Goal: Information Seeking & Learning: Learn about a topic

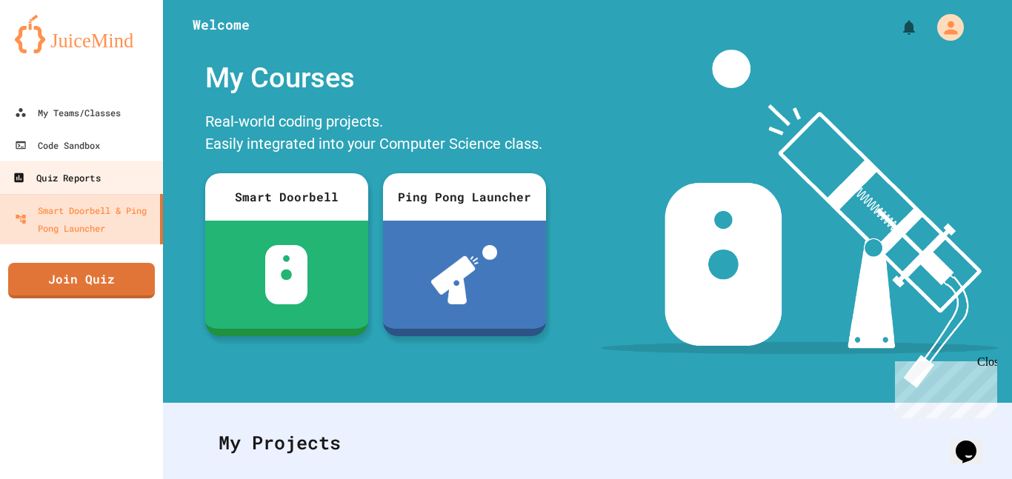
click at [99, 181] on div "Quiz Reports" at bounding box center [56, 178] width 87 height 19
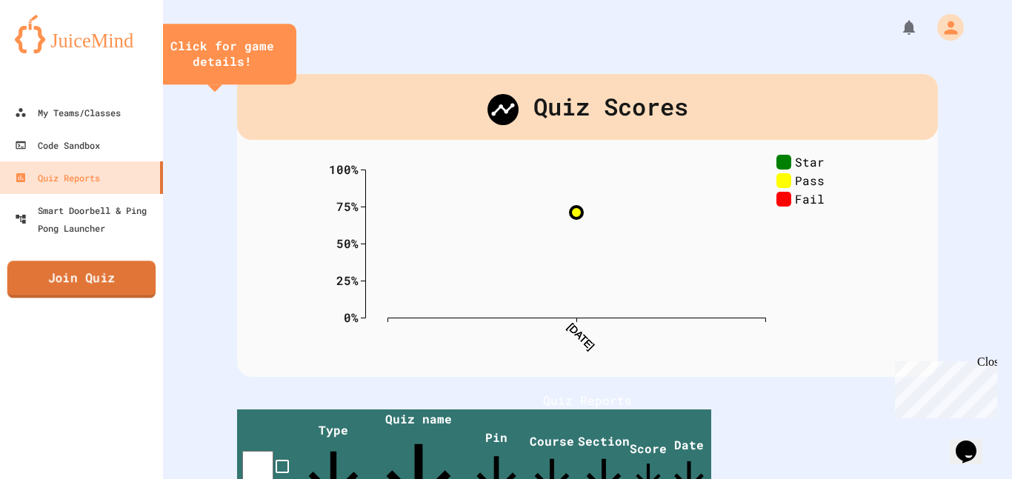
click at [98, 296] on link "Join Quiz" at bounding box center [81, 279] width 149 height 37
click at [76, 108] on div "My Teams/Classes" at bounding box center [68, 113] width 106 height 18
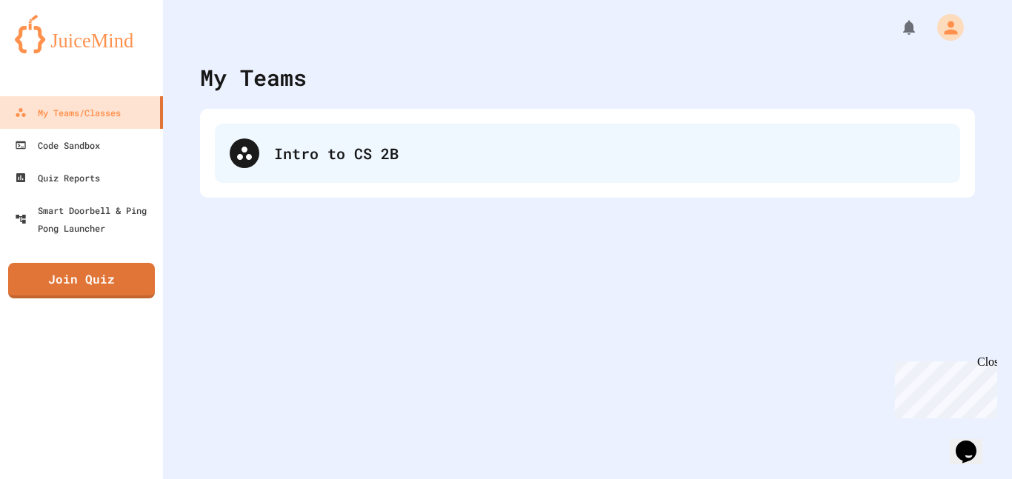
click at [435, 124] on div "Intro to CS 2B" at bounding box center [587, 153] width 745 height 59
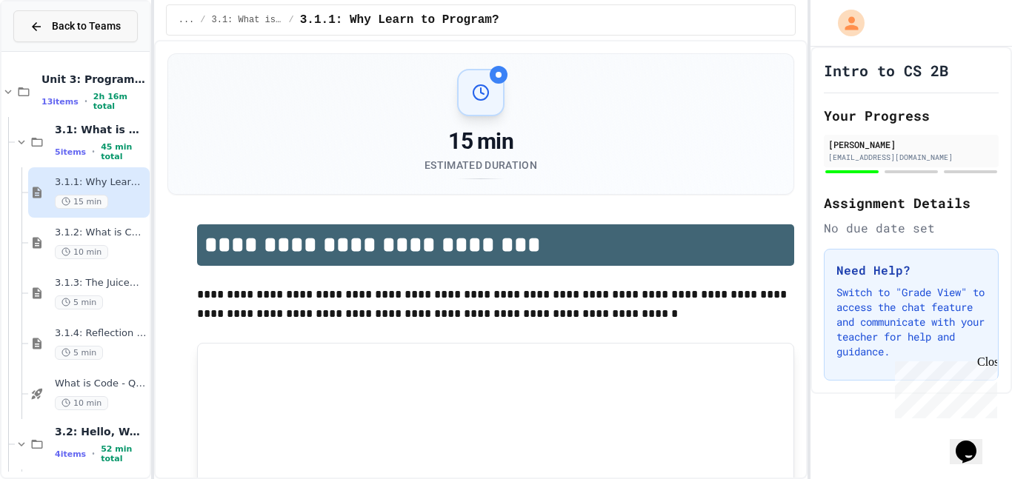
click at [33, 26] on icon at bounding box center [36, 26] width 9 height 9
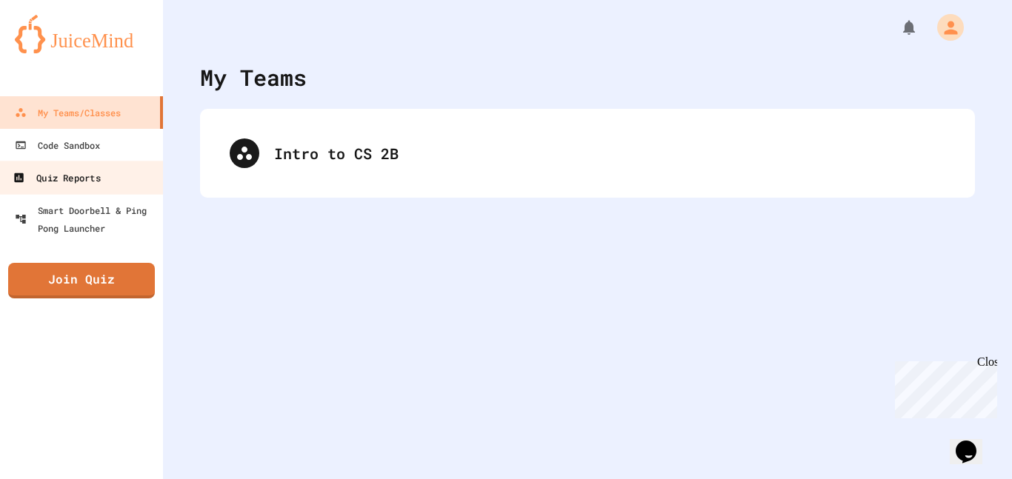
click at [82, 173] on div "Quiz Reports" at bounding box center [56, 178] width 87 height 19
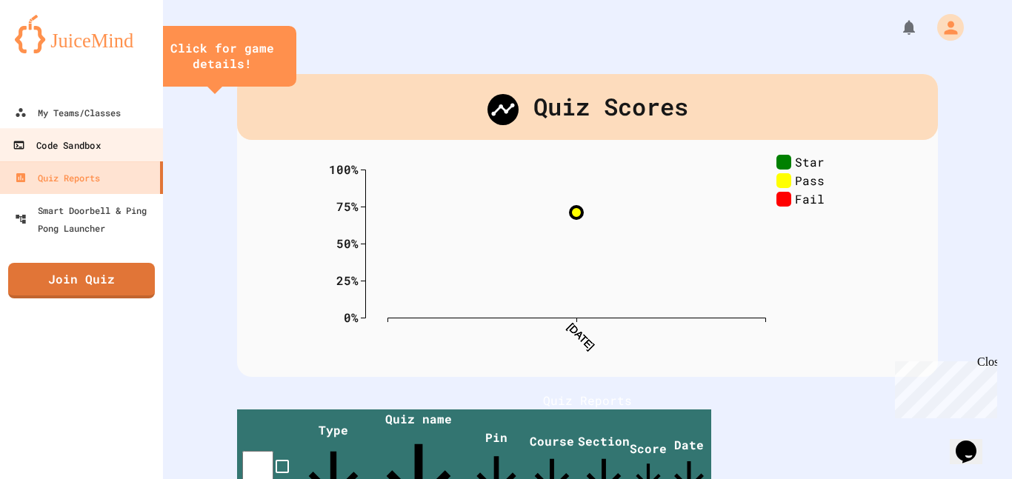
click at [92, 150] on div "Code Sandbox" at bounding box center [56, 145] width 87 height 19
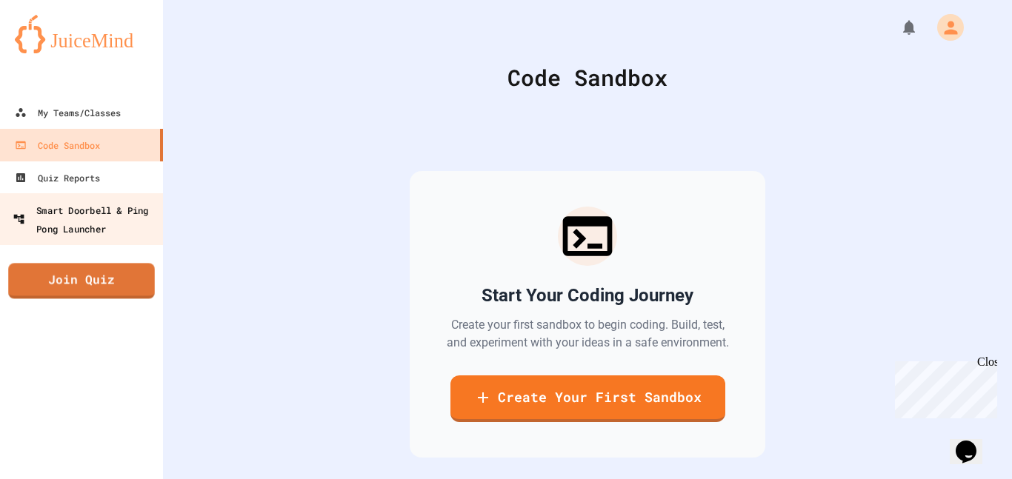
click at [101, 232] on div "Smart Doorbell & Ping Pong Launcher" at bounding box center [86, 219] width 147 height 36
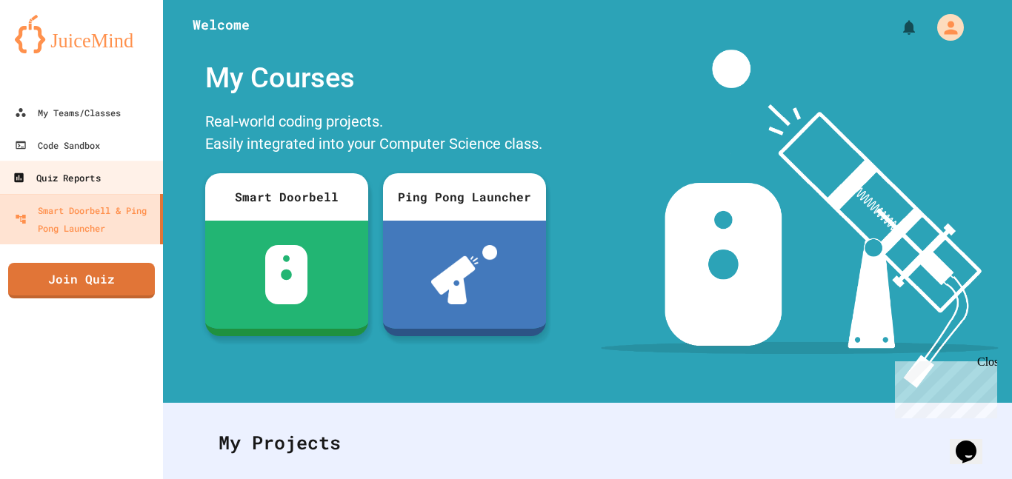
click at [118, 169] on link "Quiz Reports" at bounding box center [82, 177] width 168 height 33
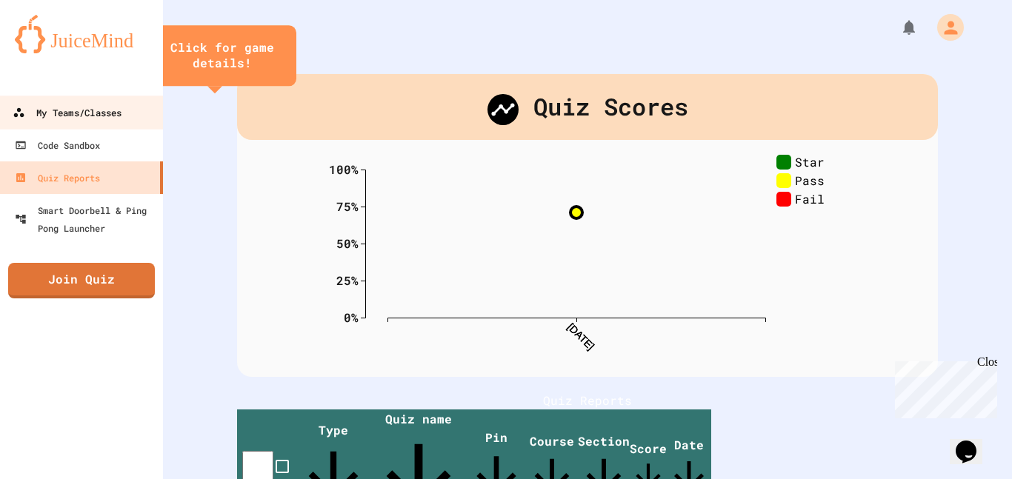
click at [110, 124] on link "My Teams/Classes" at bounding box center [82, 112] width 168 height 33
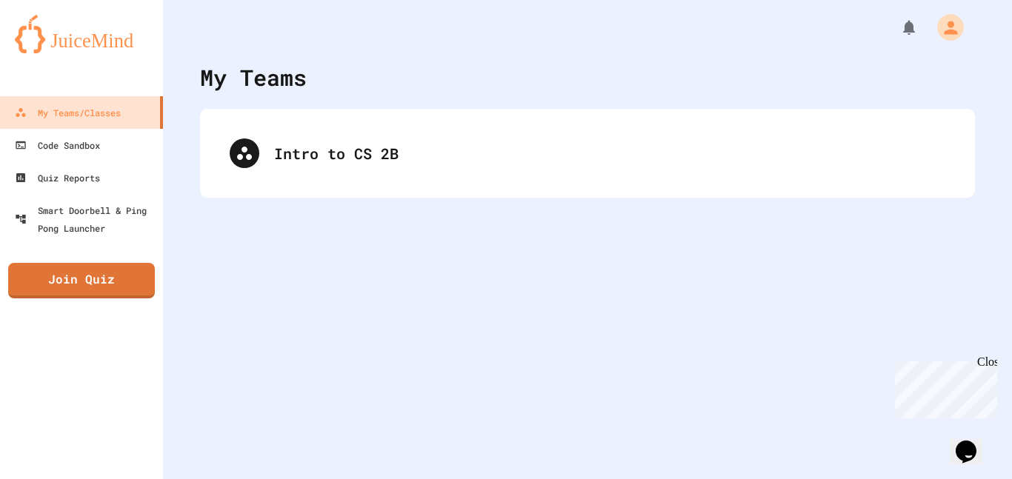
click at [978, 440] on div "Opens Chat This icon Opens the chat window." at bounding box center [966, 452] width 24 height 24
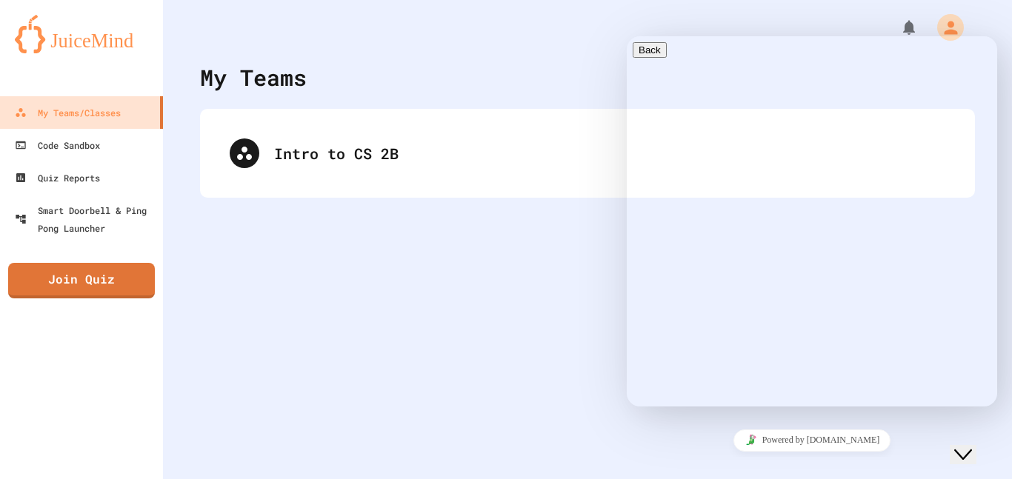
click at [972, 446] on div "Close Chat This icon closes the chat window." at bounding box center [963, 455] width 18 height 18
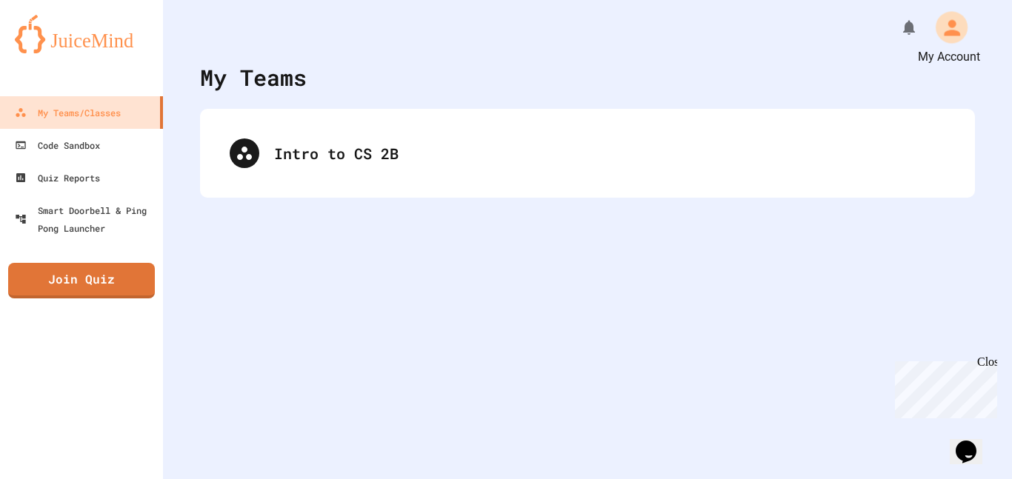
click at [953, 27] on icon "My Account" at bounding box center [951, 28] width 24 height 24
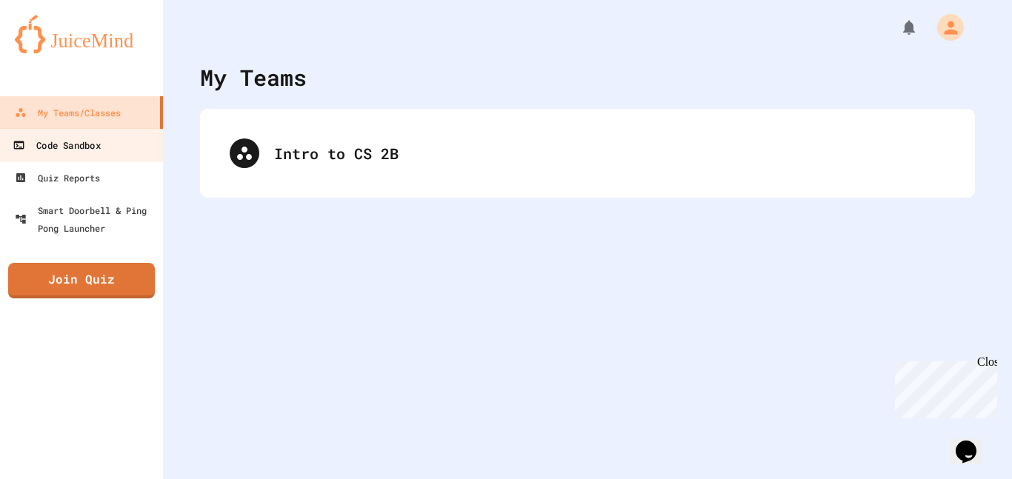
click at [101, 156] on link "Code Sandbox" at bounding box center [82, 144] width 168 height 33
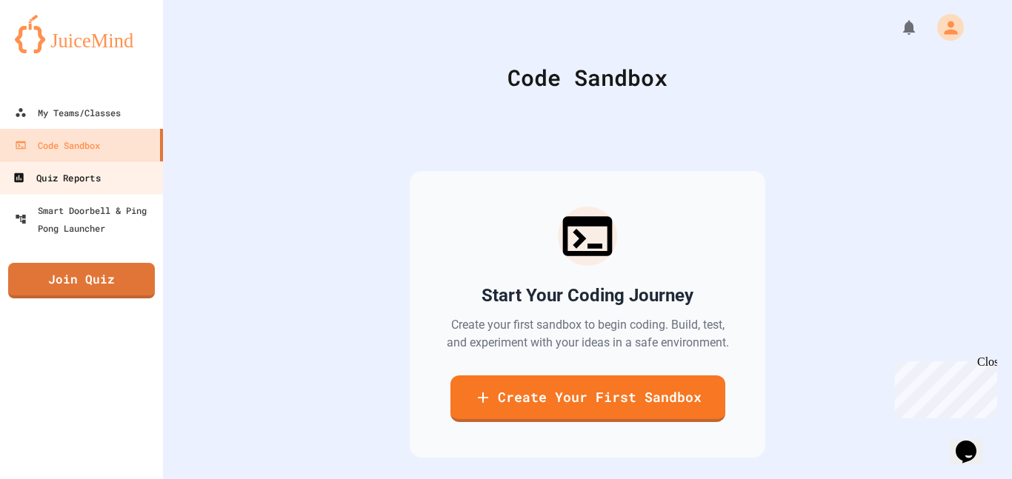
click at [106, 176] on link "Quiz Reports" at bounding box center [82, 177] width 168 height 33
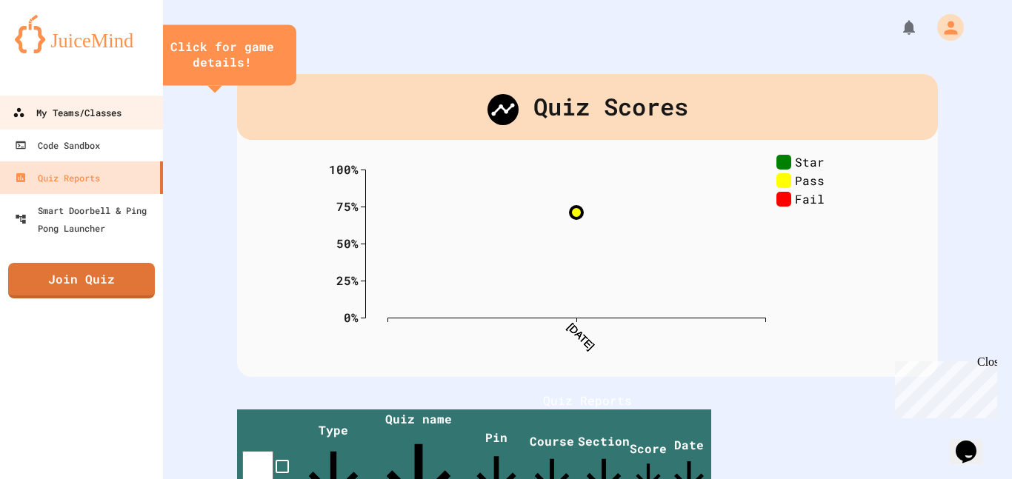
click at [93, 115] on div "My Teams/Classes" at bounding box center [67, 113] width 109 height 19
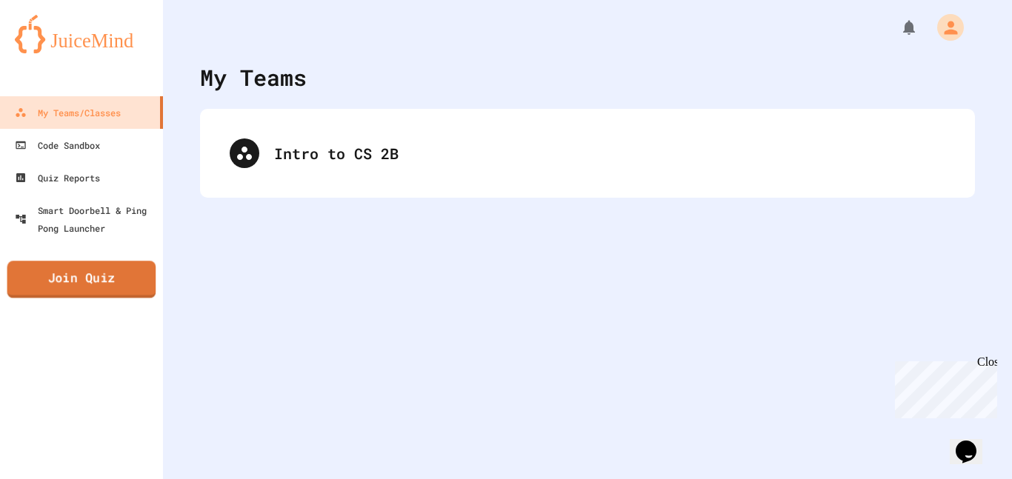
click at [79, 264] on link "Join Quiz" at bounding box center [81, 279] width 149 height 37
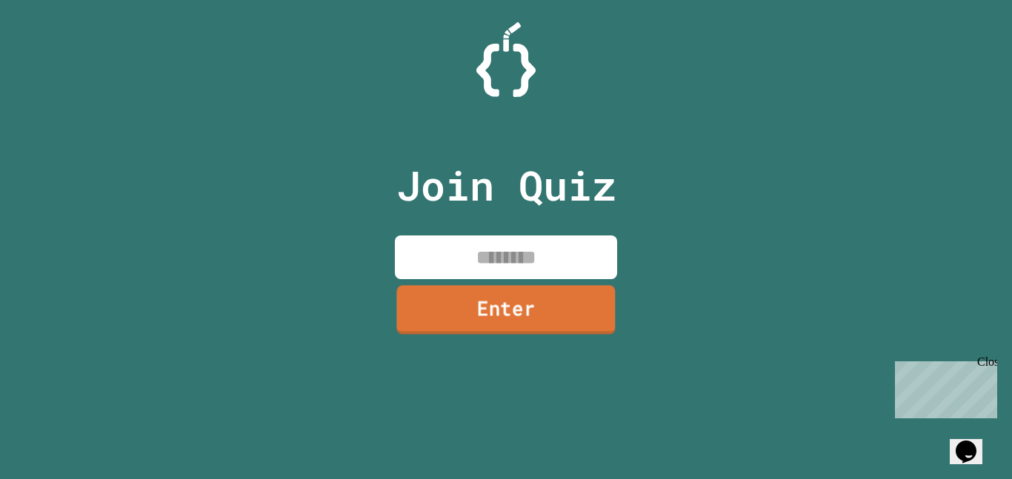
click at [502, 301] on link "Enter" at bounding box center [505, 309] width 218 height 49
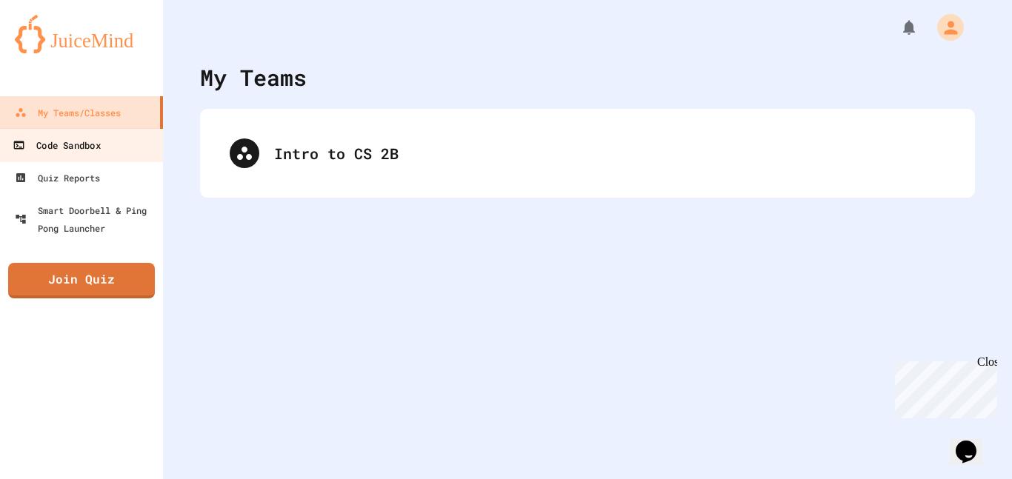
click at [108, 138] on link "Code Sandbox" at bounding box center [82, 144] width 168 height 33
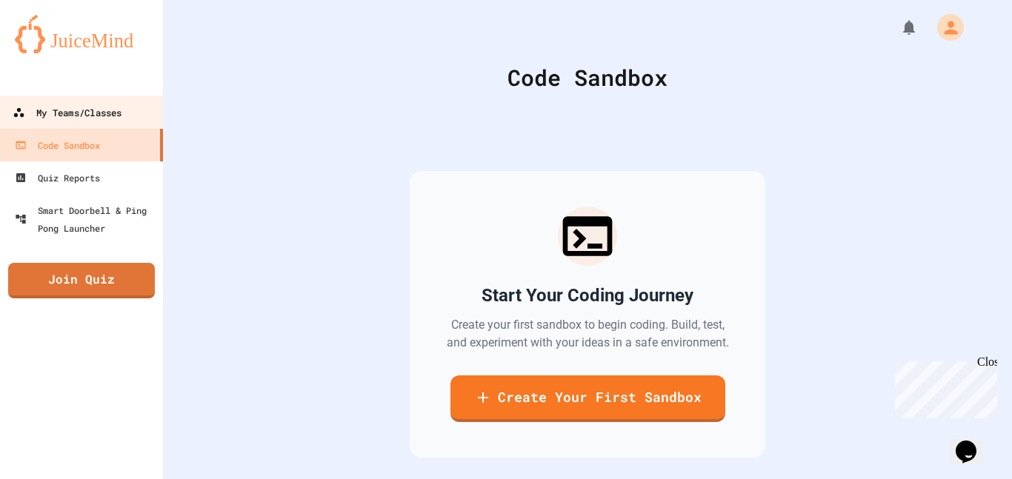
click at [116, 102] on link "My Teams/Classes" at bounding box center [82, 112] width 168 height 33
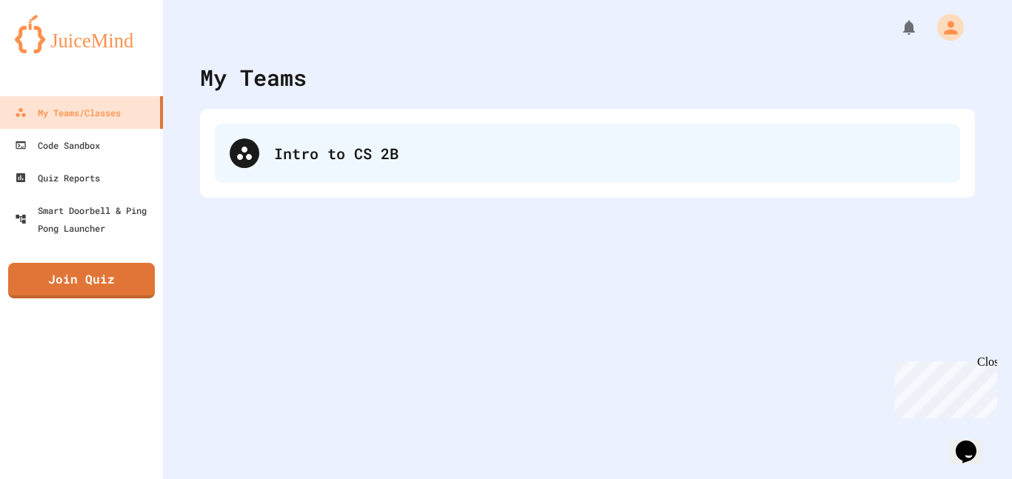
click at [433, 176] on div "Intro to CS 2B" at bounding box center [587, 153] width 745 height 59
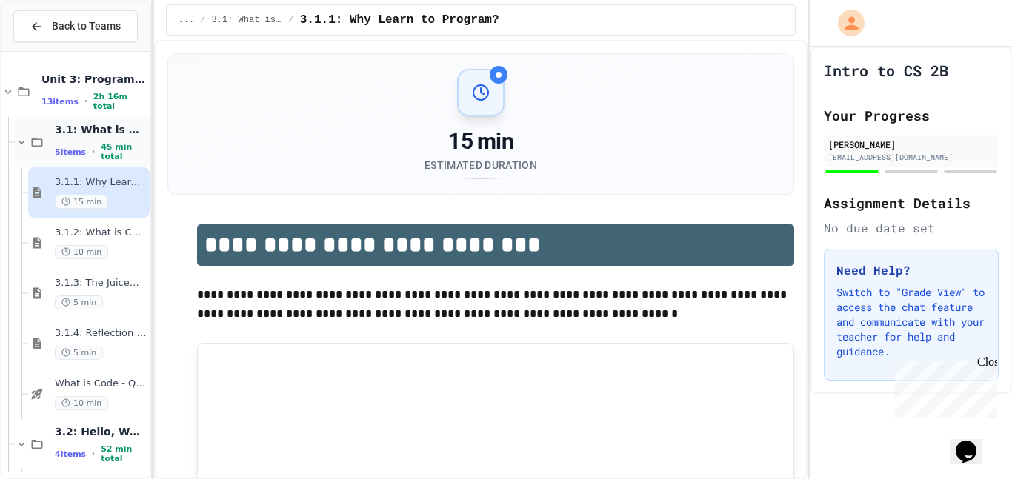
click at [110, 136] on span "3.1: What is Code?" at bounding box center [101, 129] width 92 height 13
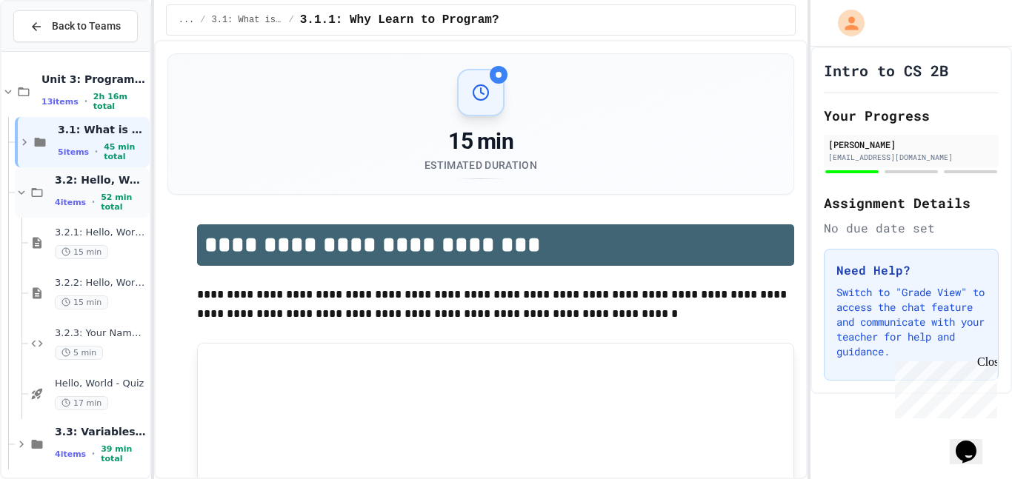
click at [86, 187] on span "3.2: Hello, World!" at bounding box center [101, 179] width 92 height 13
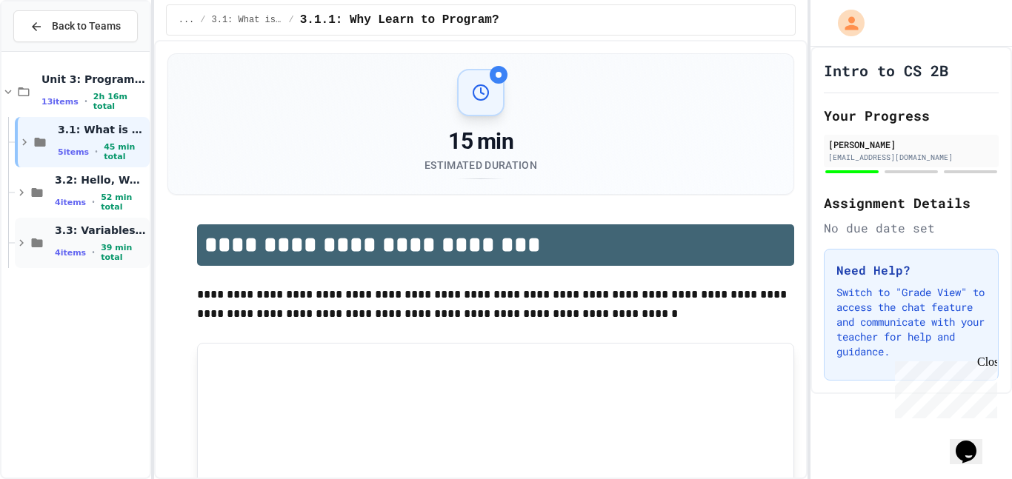
click at [93, 226] on div "3.3: Variables and Data Types 4 items • 39 min total" at bounding box center [82, 243] width 135 height 50
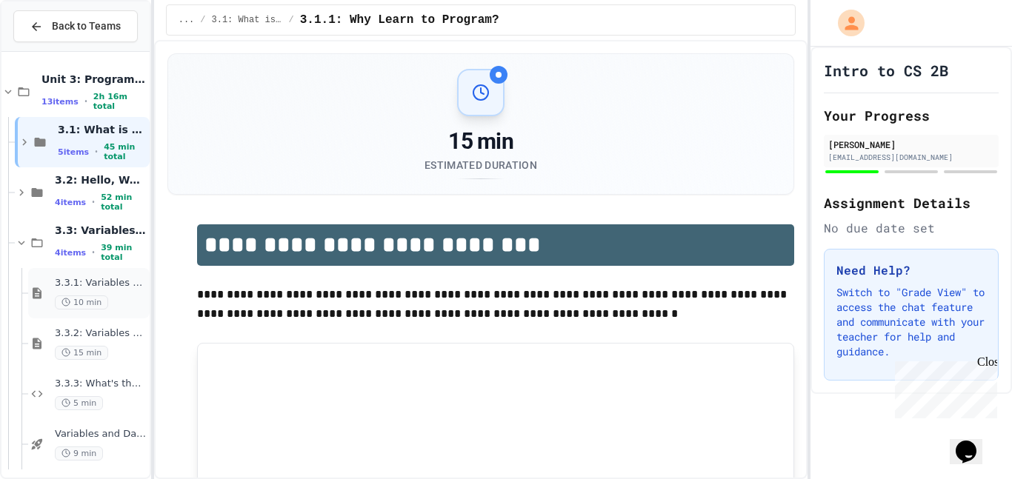
click at [80, 288] on span "3.3.1: Variables and Data Types" at bounding box center [101, 283] width 92 height 13
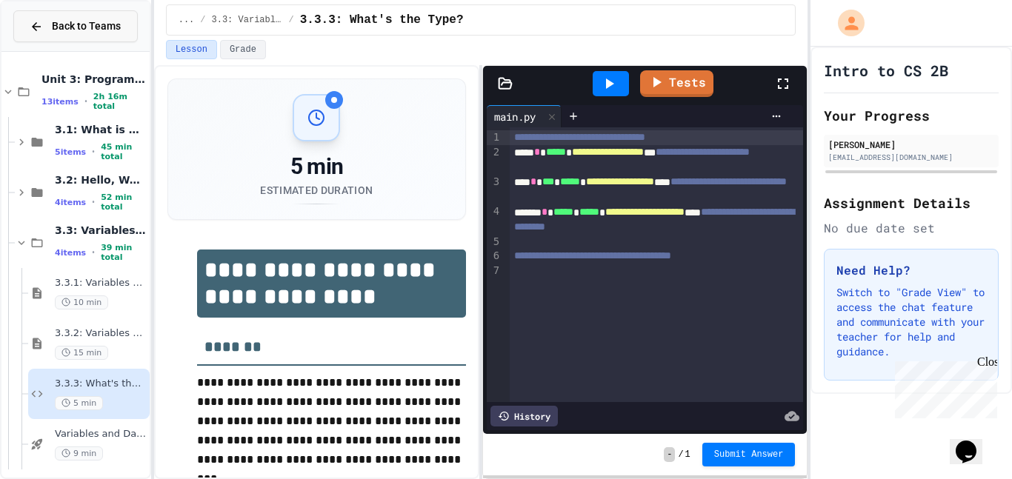
click at [23, 19] on button "Back to Teams" at bounding box center [75, 26] width 124 height 32
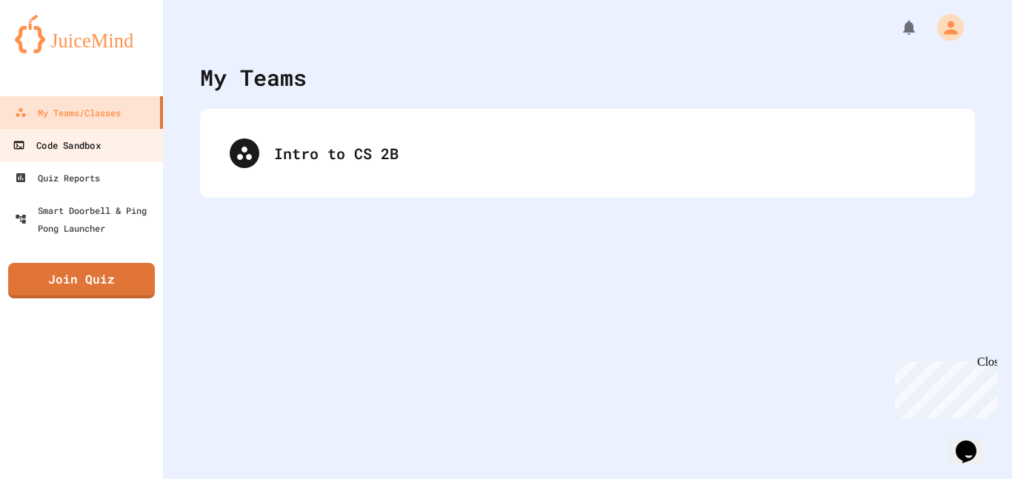
click at [127, 152] on link "Code Sandbox" at bounding box center [82, 144] width 168 height 33
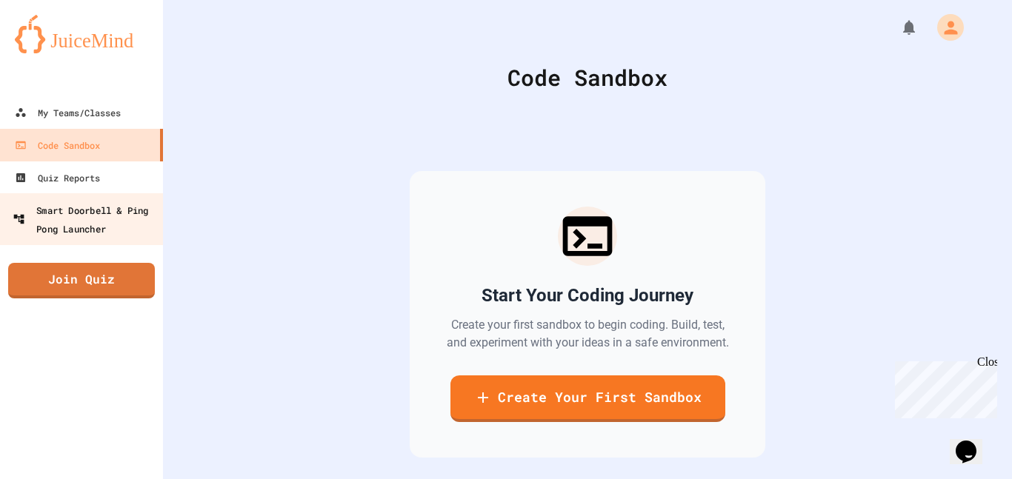
click at [116, 195] on link "Smart Doorbell & Ping Pong Launcher" at bounding box center [82, 219] width 168 height 52
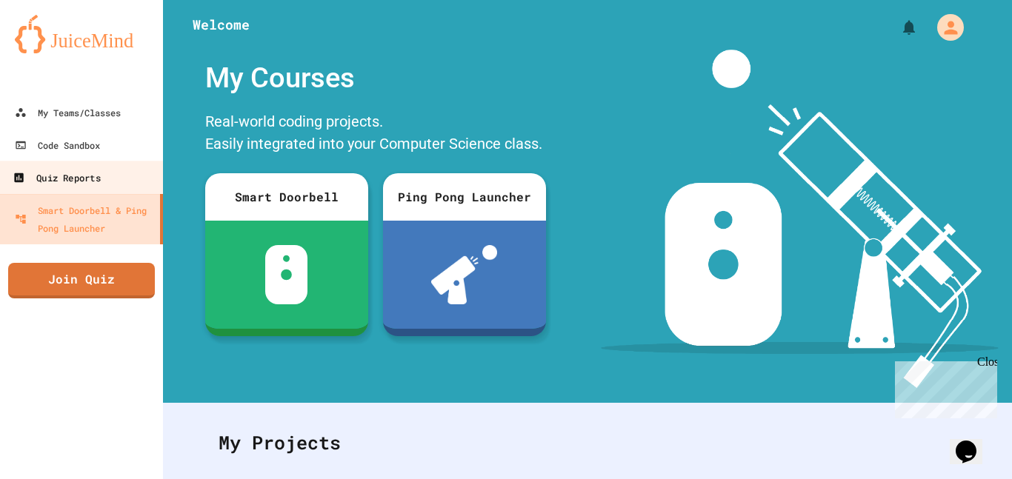
click at [90, 184] on div "Quiz Reports" at bounding box center [56, 178] width 87 height 19
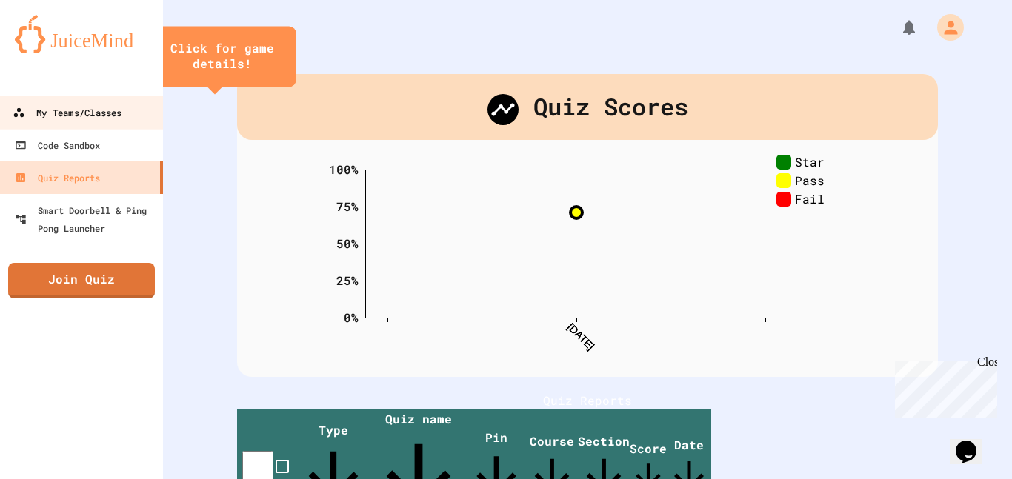
click at [45, 104] on div "My Teams/Classes" at bounding box center [67, 113] width 109 height 19
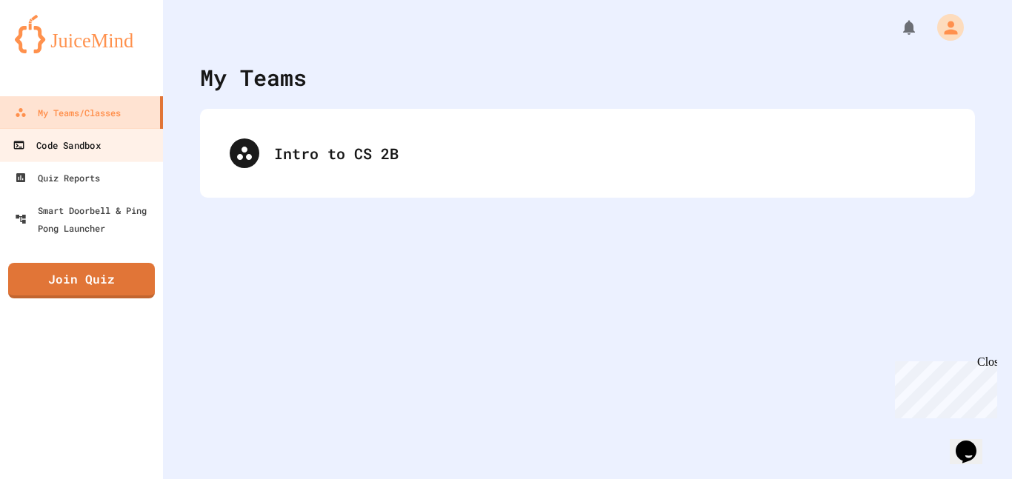
click at [28, 158] on link "Code Sandbox" at bounding box center [82, 144] width 168 height 33
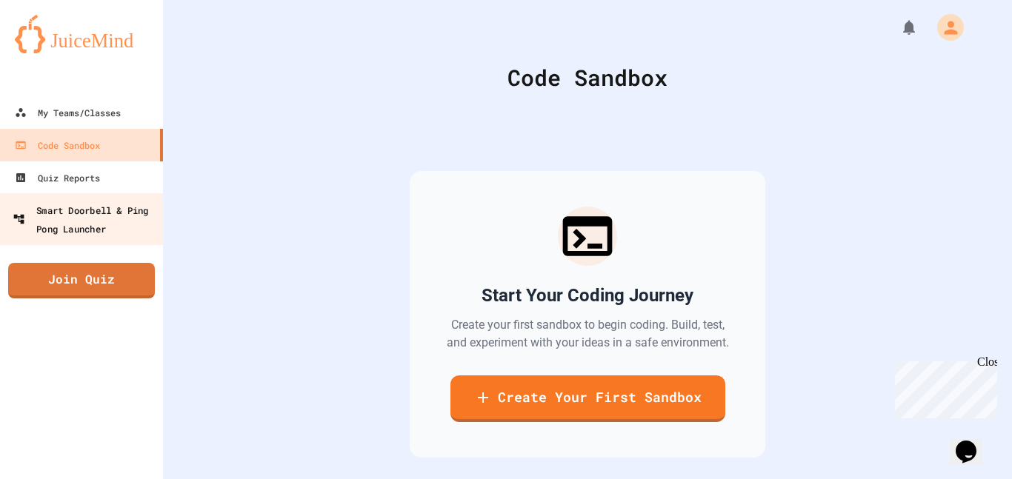
click at [63, 215] on div "Smart Doorbell & Ping Pong Launcher" at bounding box center [86, 219] width 147 height 36
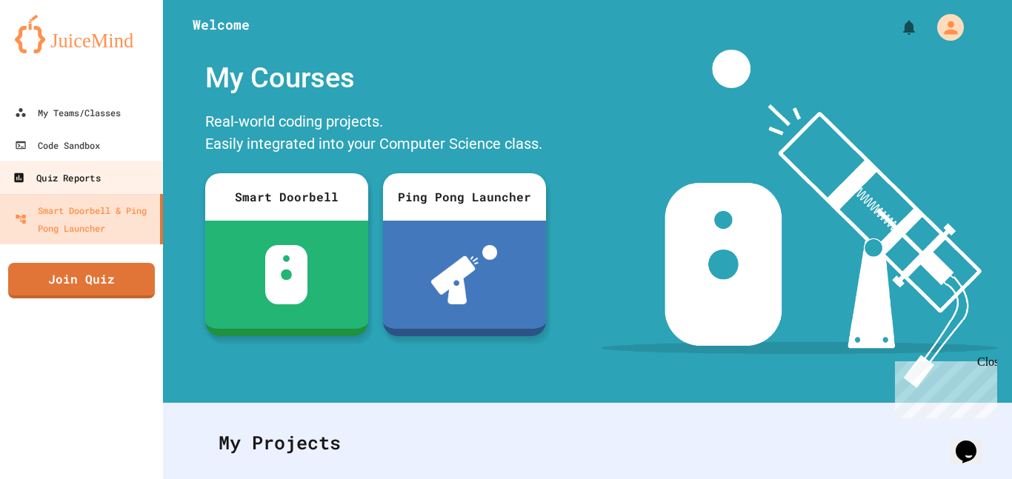
click at [31, 181] on div "Quiz Reports" at bounding box center [56, 178] width 87 height 19
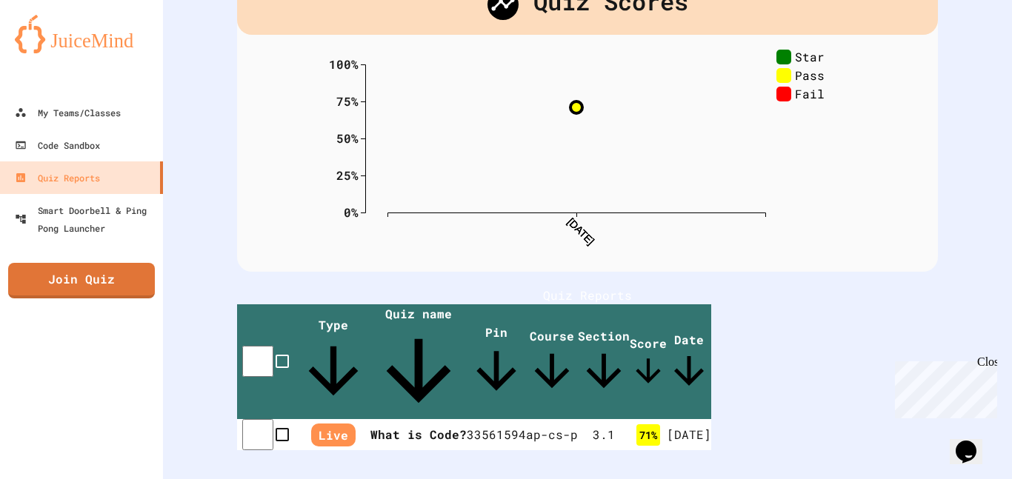
scroll to position [107, 0]
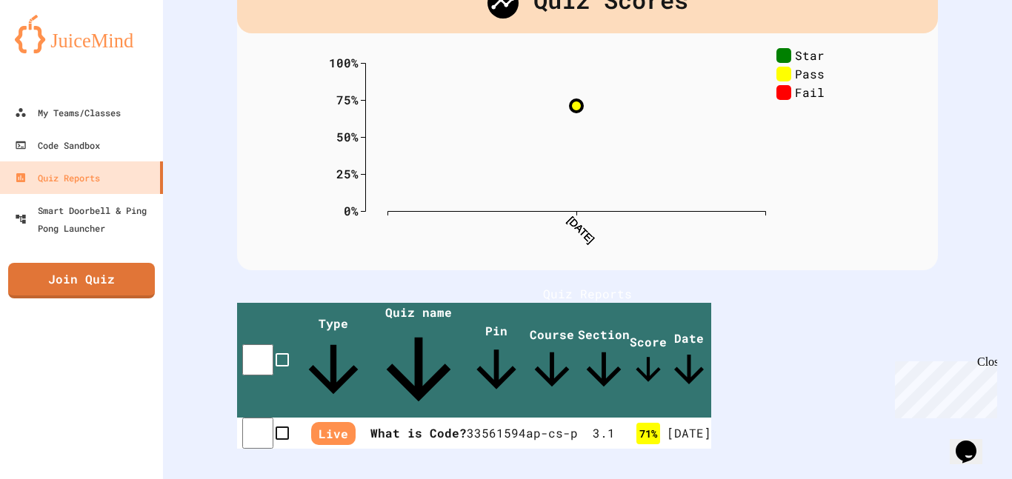
click at [102, 133] on link "Code Sandbox" at bounding box center [82, 144] width 168 height 33
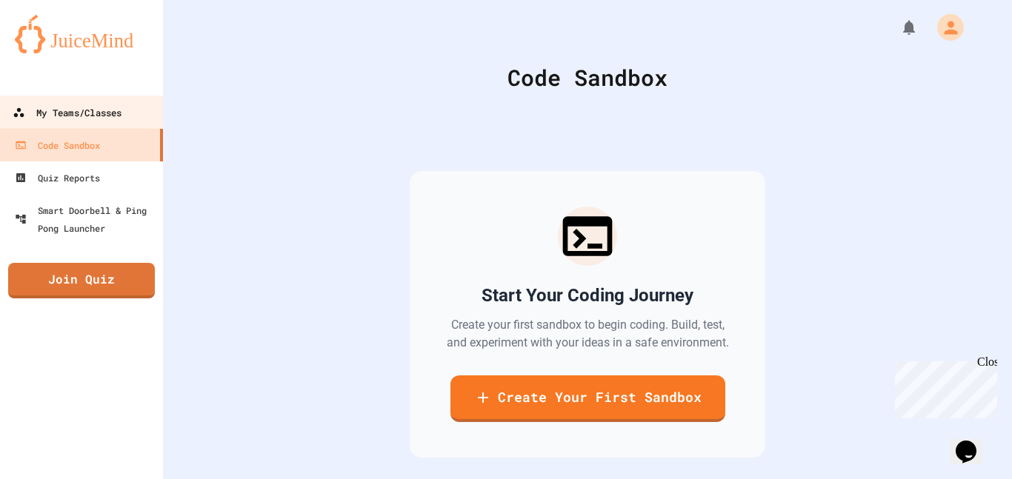
click at [103, 104] on div "My Teams/Classes" at bounding box center [67, 113] width 109 height 19
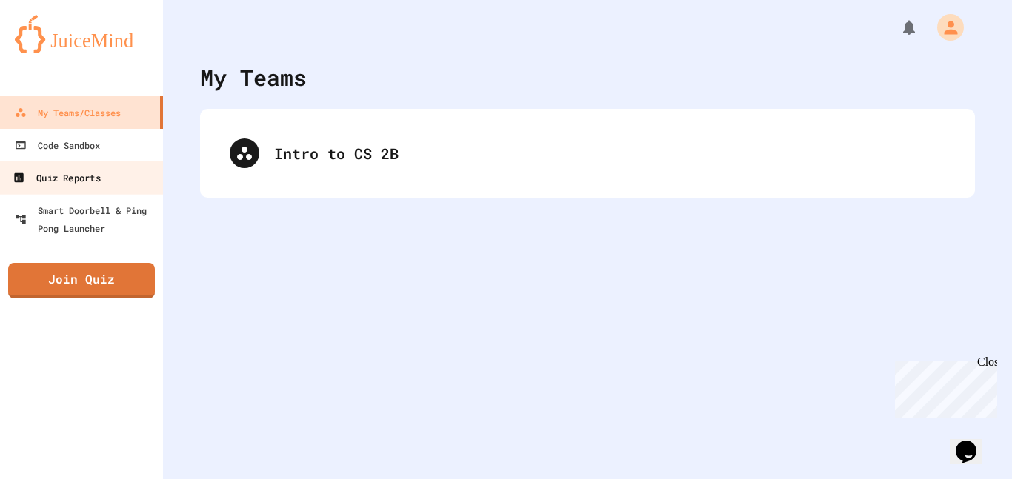
click at [104, 186] on link "Quiz Reports" at bounding box center [82, 177] width 168 height 33
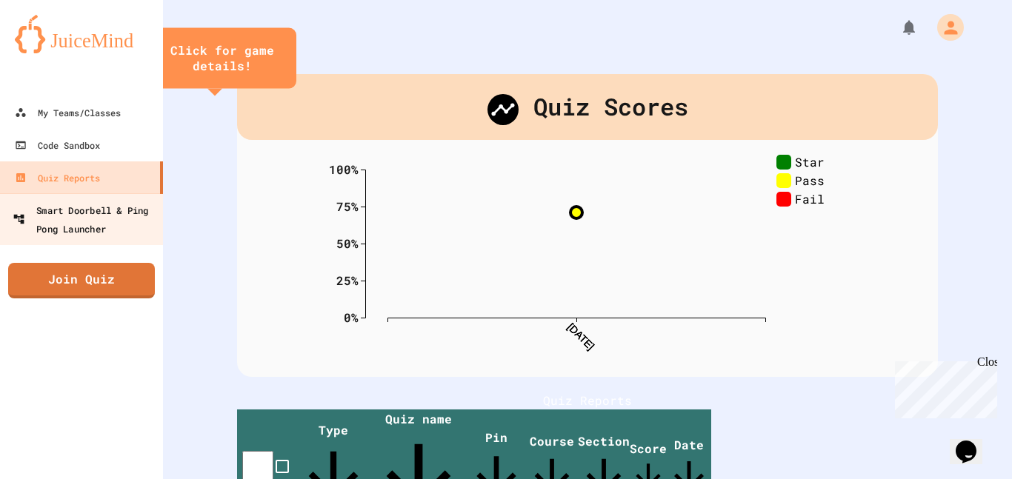
click at [94, 242] on link "Smart Doorbell & Ping Pong Launcher" at bounding box center [82, 219] width 168 height 52
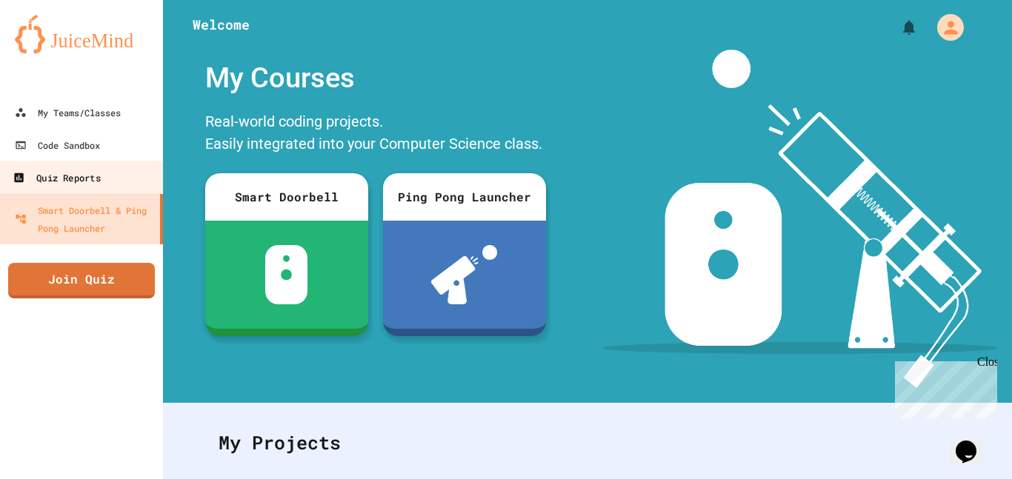
click at [104, 177] on link "Quiz Reports" at bounding box center [82, 177] width 168 height 33
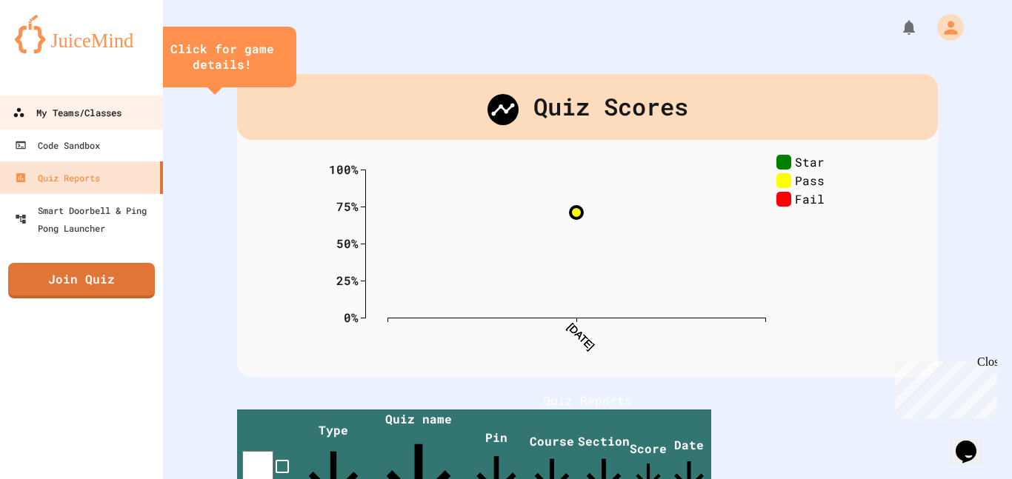
click at [109, 121] on div "My Teams/Classes" at bounding box center [67, 113] width 109 height 19
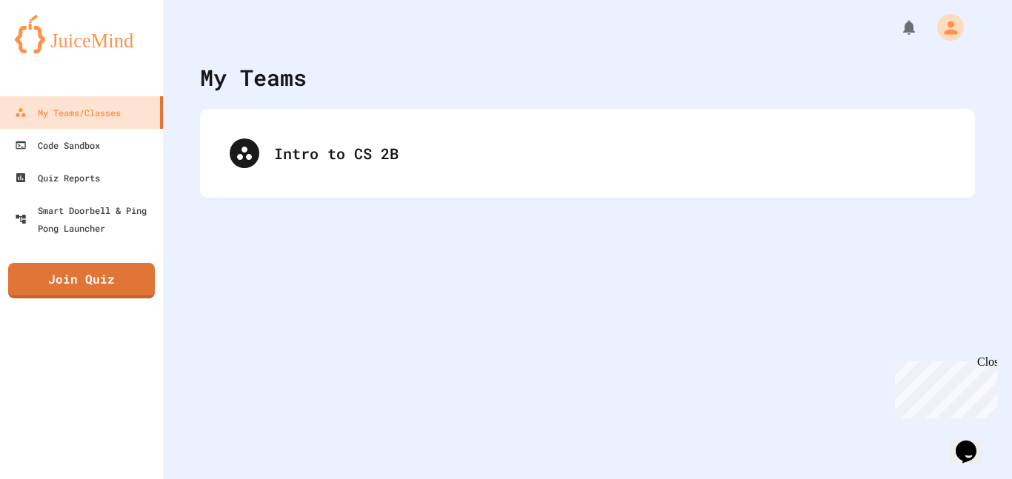
click at [92, 37] on img at bounding box center [81, 34] width 133 height 39
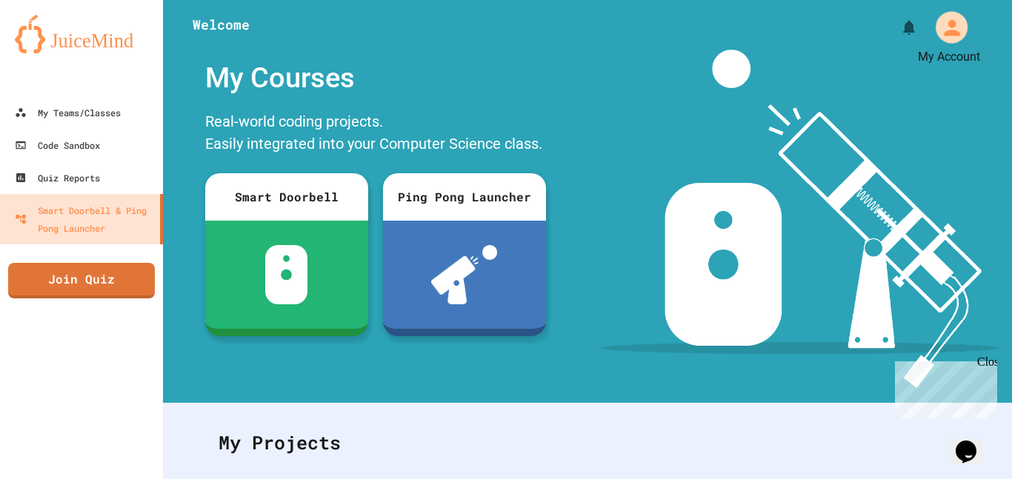
click at [936, 29] on div "My Account" at bounding box center [951, 27] width 32 height 32
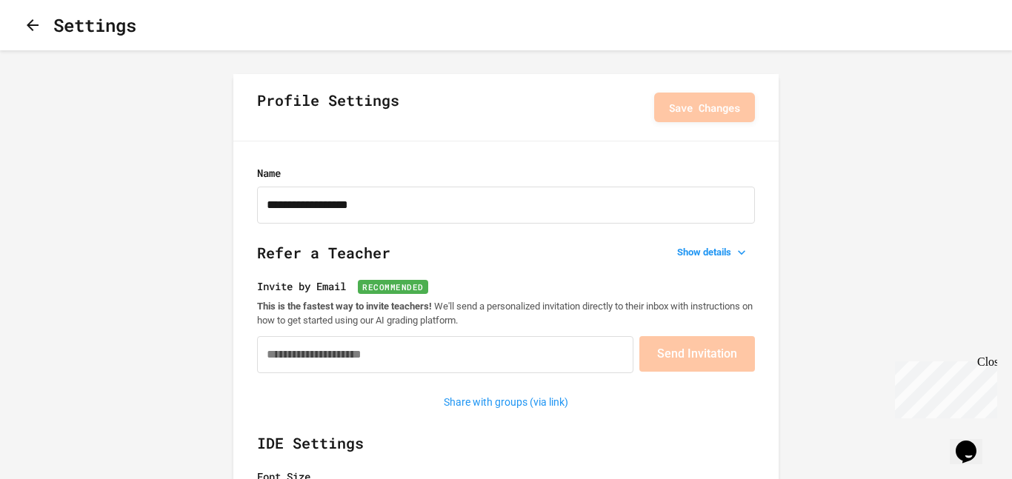
type input "**********"
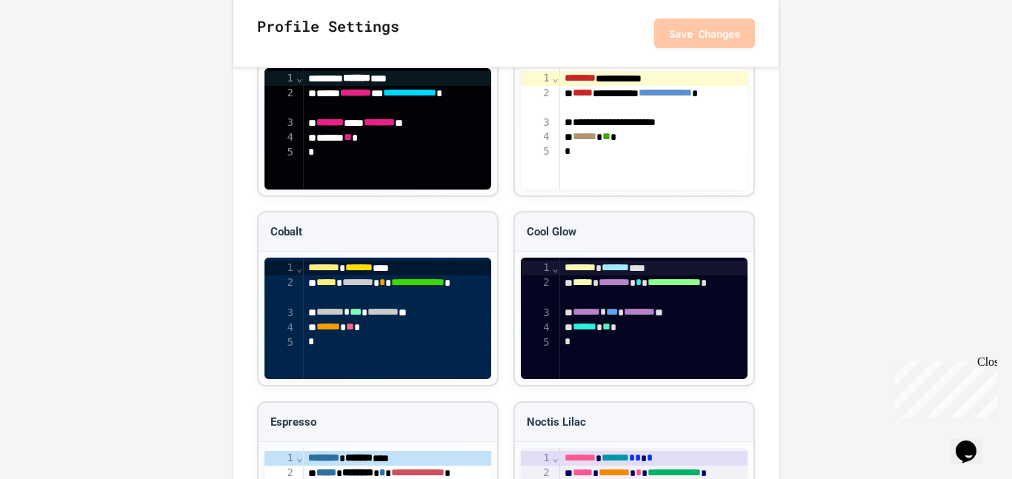
scroll to position [1802, 0]
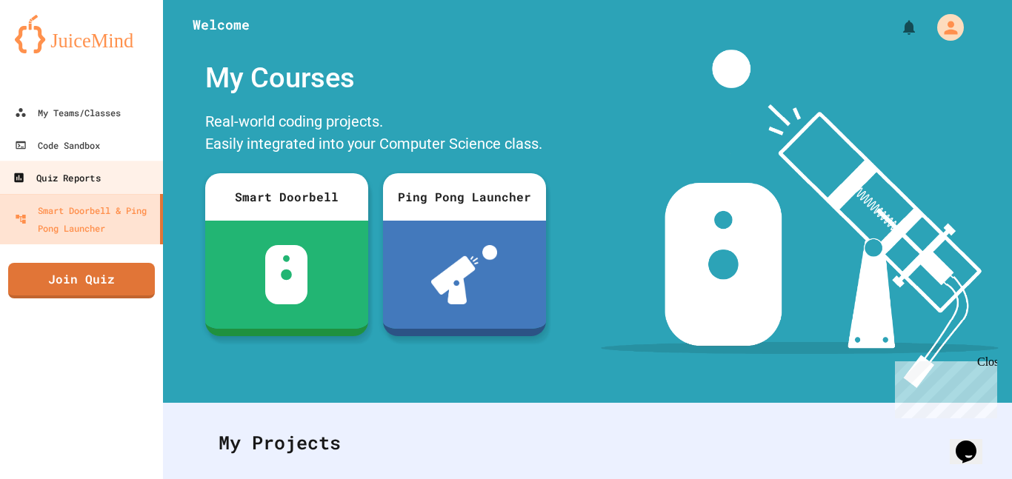
click at [67, 184] on div "Quiz Reports" at bounding box center [56, 178] width 87 height 19
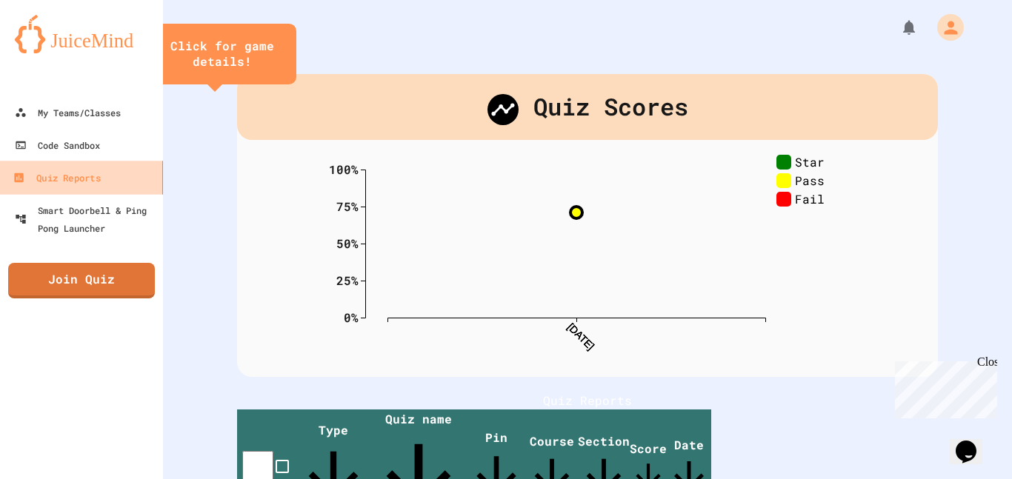
click at [67, 184] on div "Quiz Reports" at bounding box center [56, 178] width 87 height 19
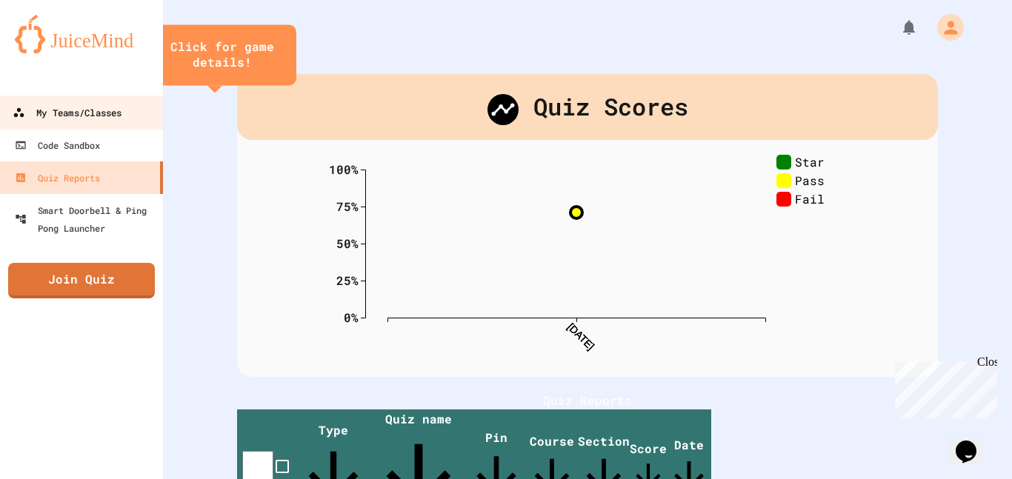
click at [85, 122] on link "My Teams/Classes" at bounding box center [82, 112] width 168 height 33
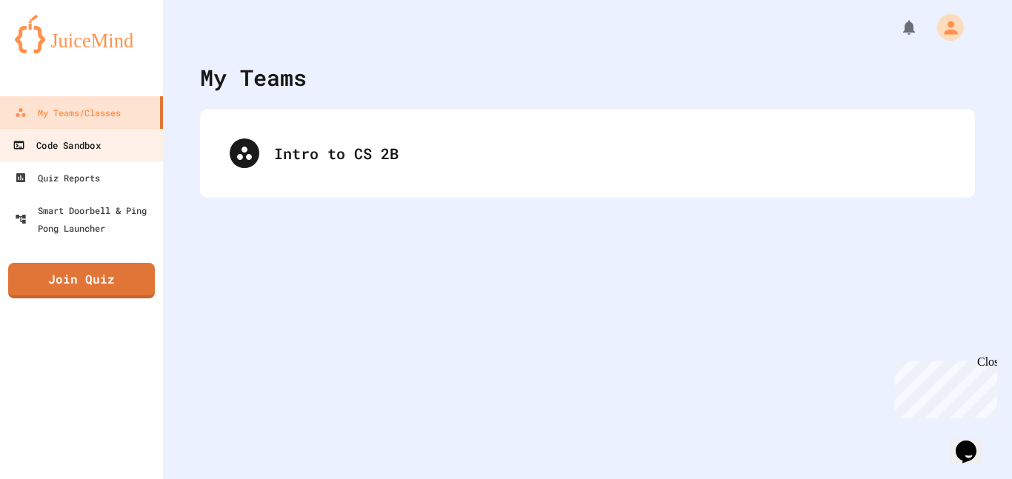
click at [87, 133] on link "Code Sandbox" at bounding box center [82, 144] width 168 height 33
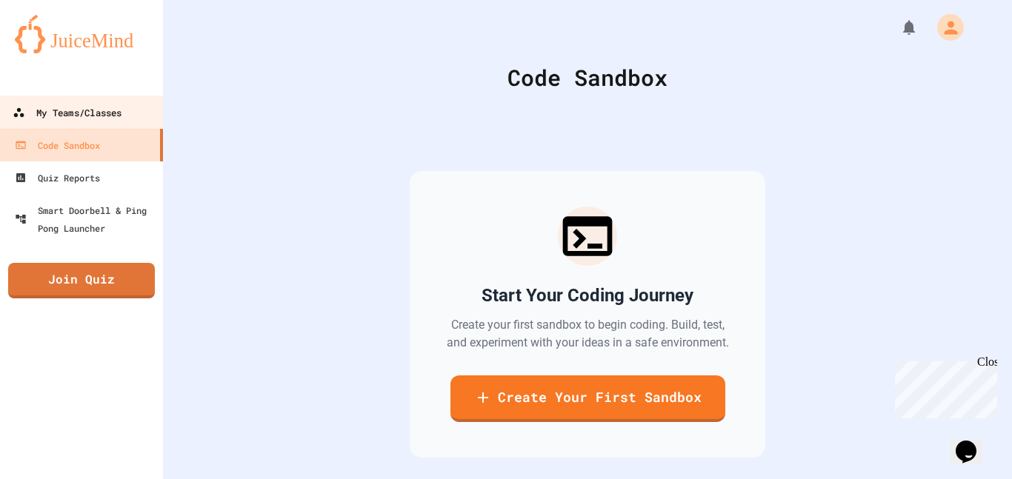
click at [90, 114] on div "My Teams/Classes" at bounding box center [67, 113] width 109 height 19
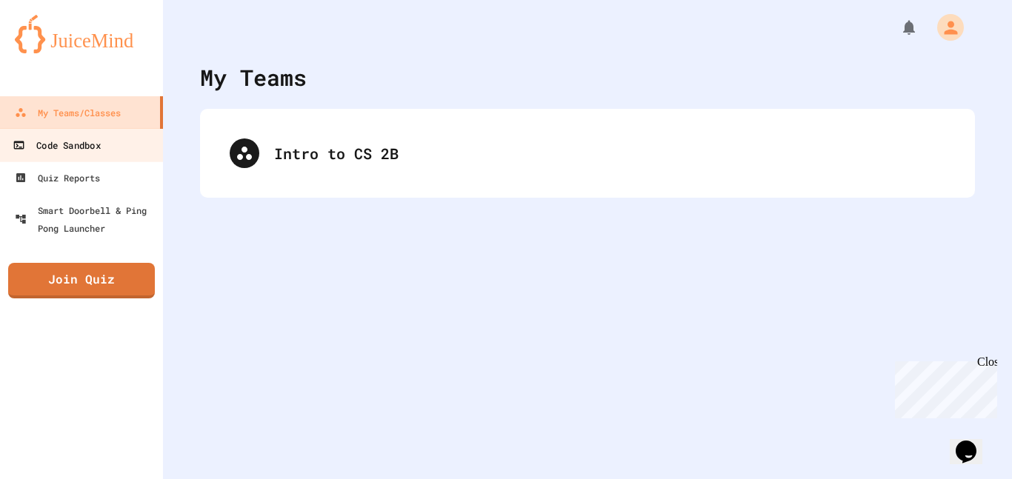
click at [96, 149] on div "Code Sandbox" at bounding box center [56, 145] width 87 height 19
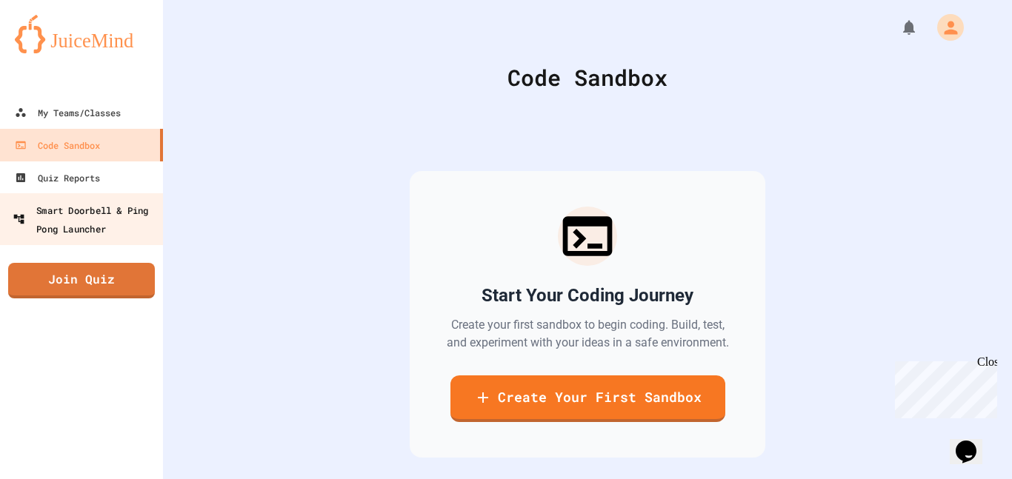
click at [101, 232] on div "Smart Doorbell & Ping Pong Launcher" at bounding box center [86, 219] width 147 height 36
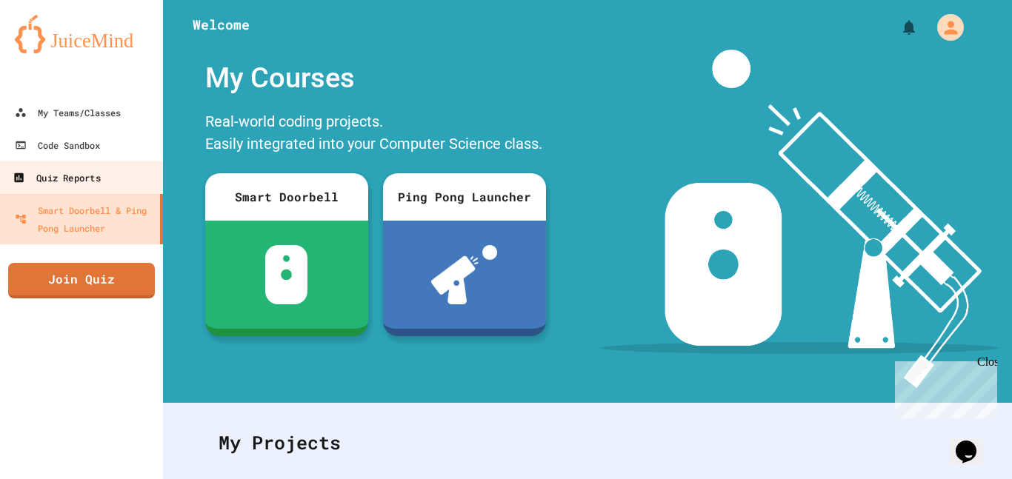
click at [101, 166] on link "Quiz Reports" at bounding box center [82, 177] width 168 height 33
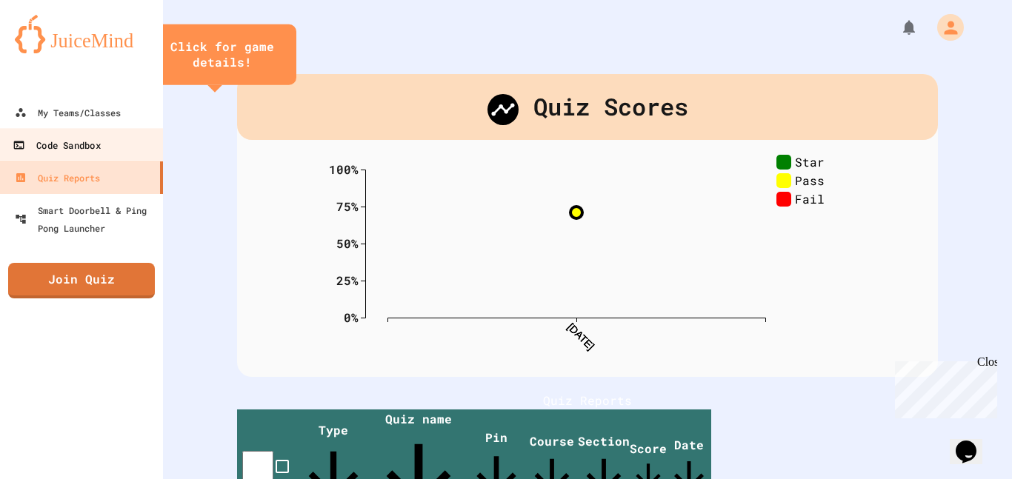
click at [47, 152] on div "Code Sandbox" at bounding box center [56, 145] width 87 height 19
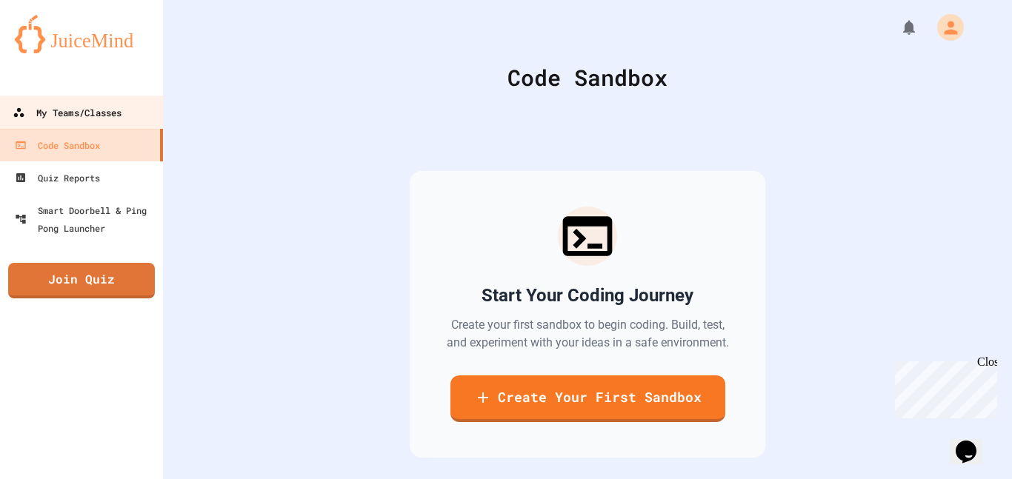
click at [41, 115] on div "My Teams/Classes" at bounding box center [67, 113] width 109 height 19
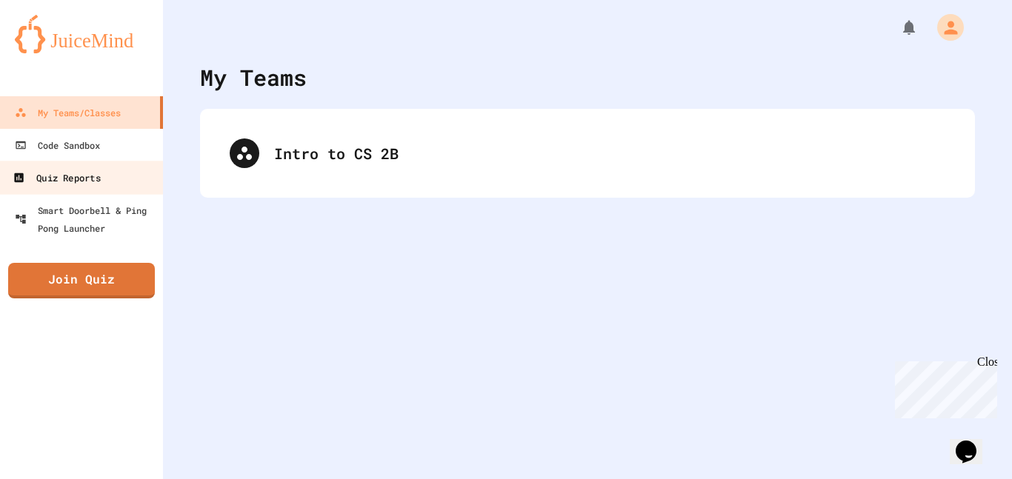
click at [100, 178] on div "Quiz Reports" at bounding box center [56, 178] width 87 height 19
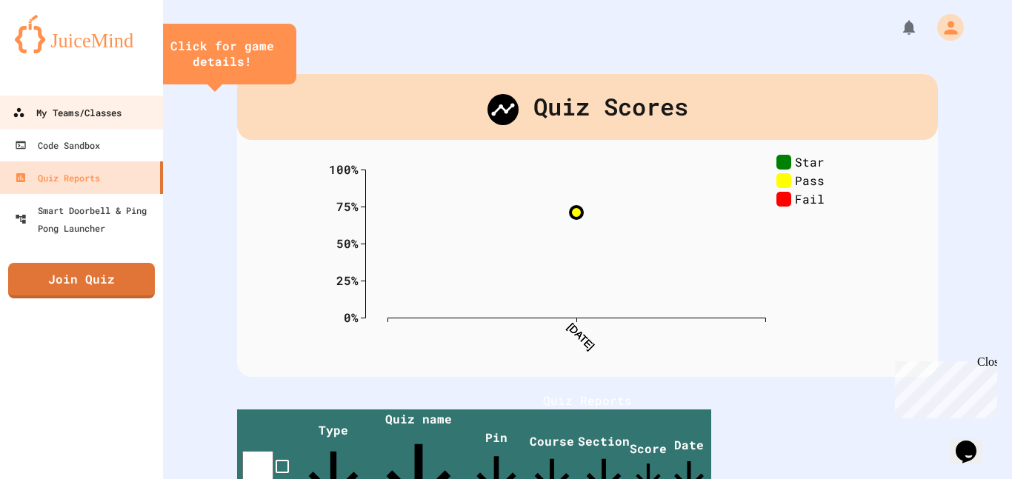
click at [73, 109] on div "My Teams/Classes" at bounding box center [67, 113] width 109 height 19
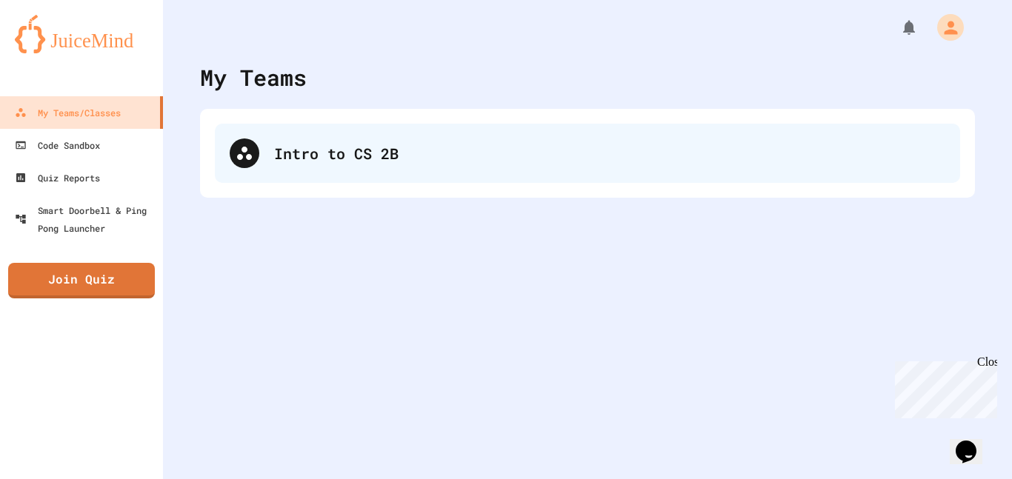
click at [447, 167] on div "Intro to CS 2B" at bounding box center [587, 153] width 745 height 59
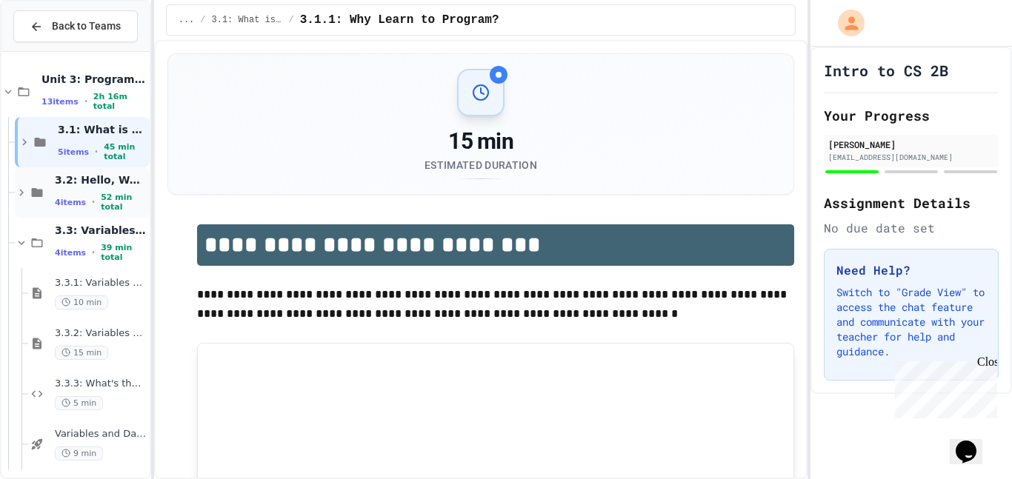
click at [71, 190] on div "3.2: Hello, World! 4 items • 52 min total" at bounding box center [101, 192] width 92 height 39
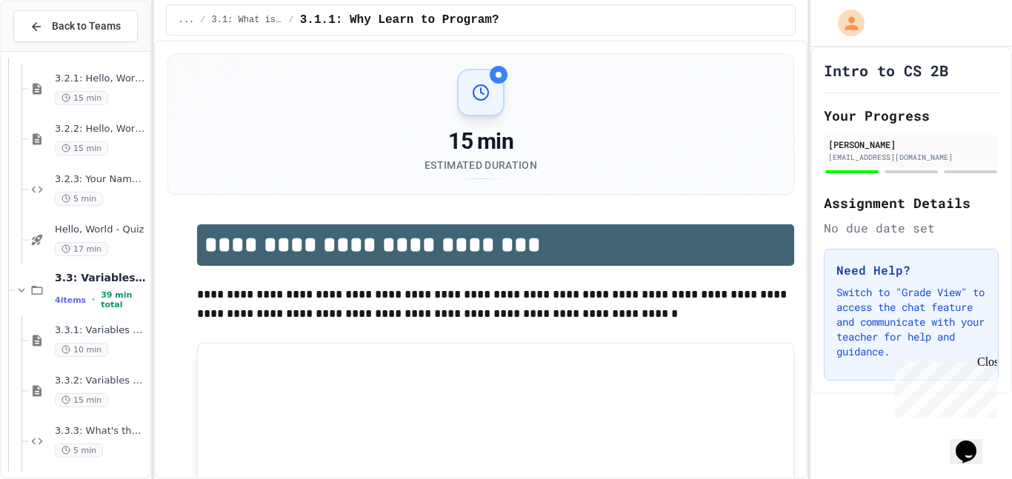
scroll to position [158, 0]
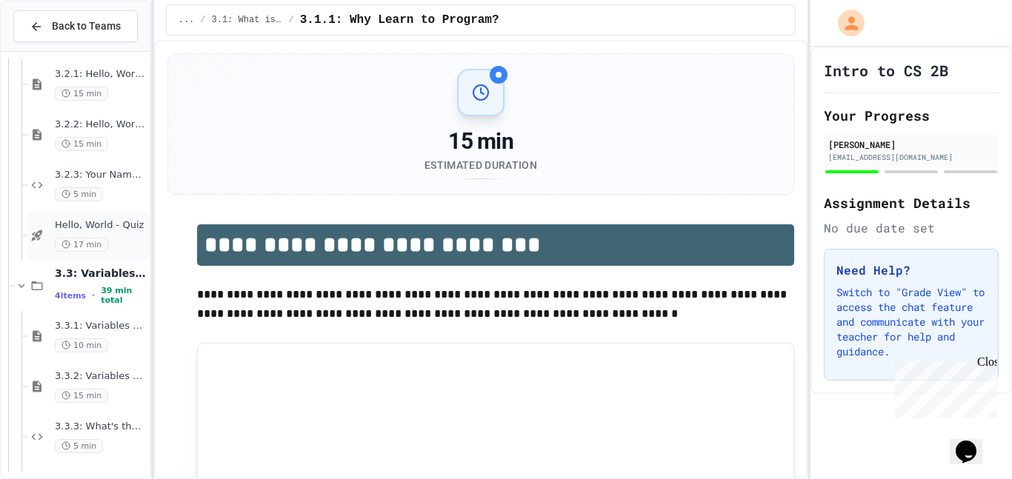
click at [89, 233] on div "Hello, World - Quiz 17 min" at bounding box center [101, 235] width 92 height 33
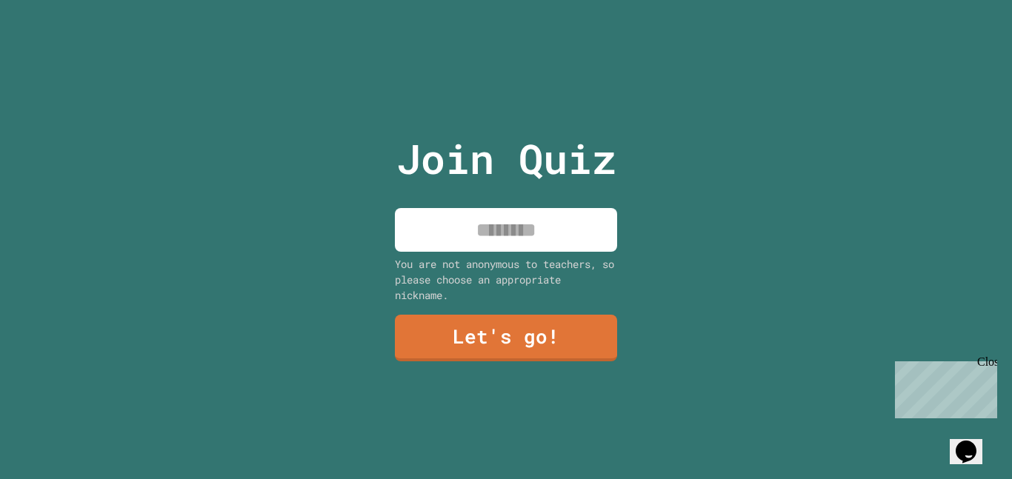
click at [446, 218] on input at bounding box center [506, 230] width 222 height 44
type input "*****"
click at [489, 339] on link "Let's go!" at bounding box center [505, 337] width 219 height 49
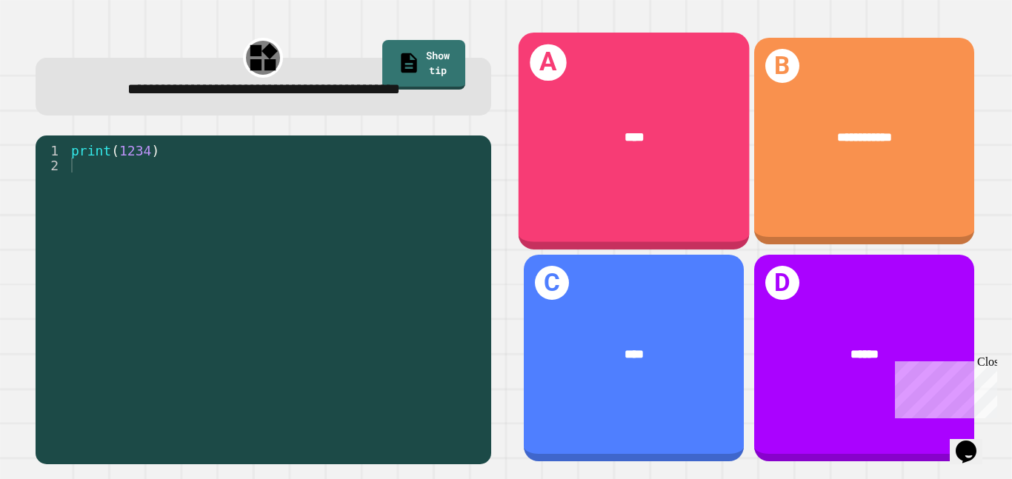
click at [635, 163] on div "****" at bounding box center [633, 137] width 231 height 70
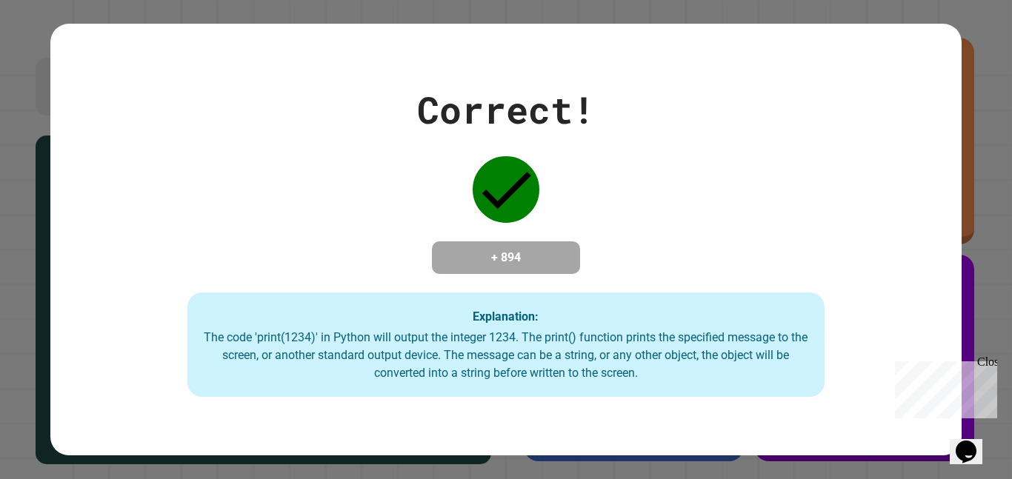
click at [536, 205] on div "Correct! + 894 Explanation: The code 'print(1234)' in Python will output the in…" at bounding box center [505, 240] width 910 height 316
click at [530, 213] on div "Correct! + 894 Explanation: The code 'print(1234)' in Python will output the in…" at bounding box center [505, 240] width 910 height 316
click at [530, 212] on div "Correct! + 894 Explanation: The code 'print(1234)' in Python will output the in…" at bounding box center [505, 240] width 910 height 316
click at [536, 241] on div "+ 894" at bounding box center [506, 257] width 148 height 33
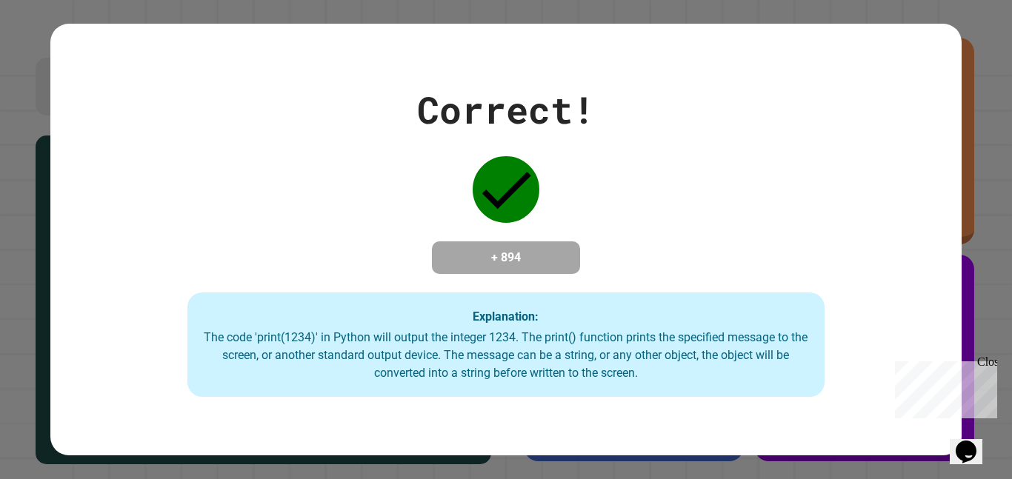
click at [584, 24] on div "Correct! + 894 Explanation: The code 'print(1234)' in Python will output the in…" at bounding box center [505, 239] width 910 height 431
click at [982, 361] on div "Close" at bounding box center [986, 365] width 19 height 19
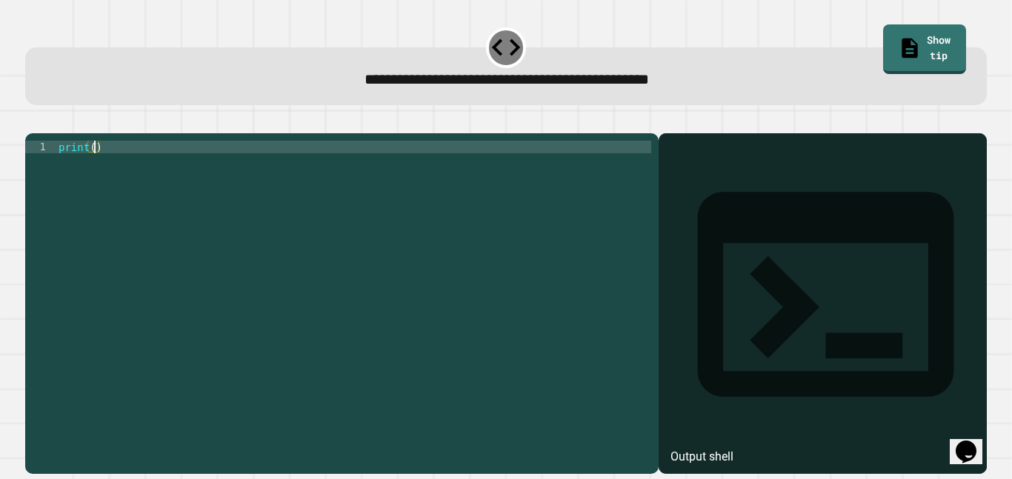
click at [96, 167] on div "print ( )" at bounding box center [353, 298] width 595 height 315
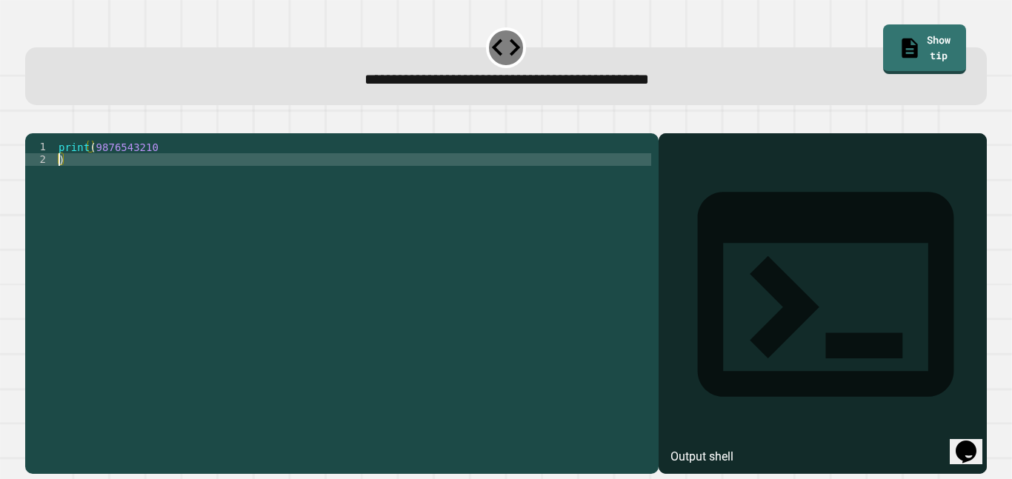
click at [178, 167] on div "print ( 9876543210 )" at bounding box center [353, 298] width 595 height 315
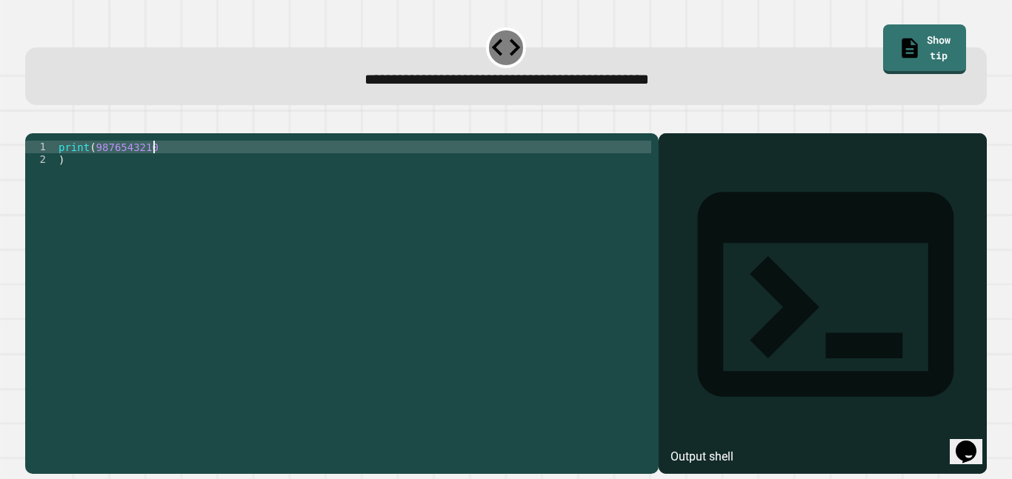
click at [76, 192] on div "print ( 9876543210 )" at bounding box center [353, 298] width 595 height 315
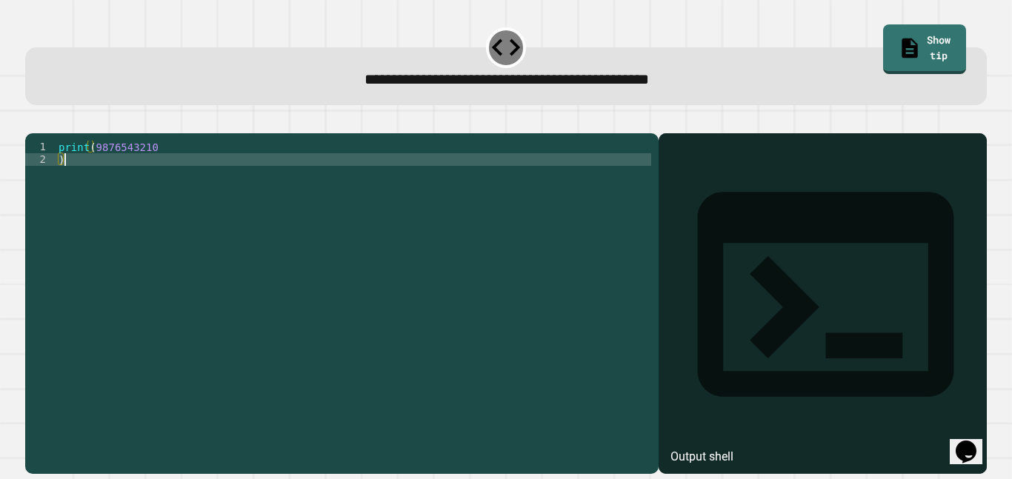
click at [56, 187] on div "print ( 9876543210 )" at bounding box center [353, 298] width 595 height 315
type textarea "*"
click at [673, 174] on icon at bounding box center [825, 294] width 307 height 307
click at [170, 175] on div "print ( 9876543210 )" at bounding box center [353, 298] width 595 height 315
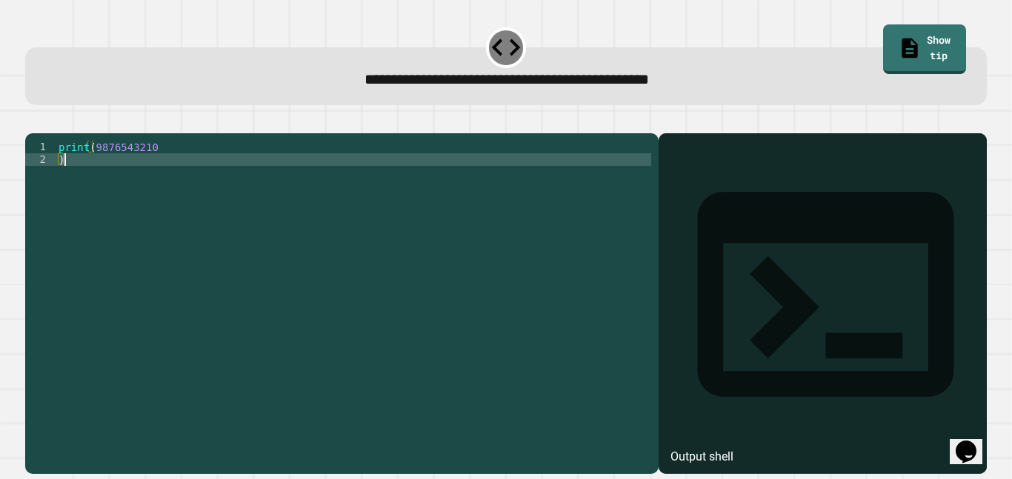
click at [170, 175] on div "print ( 9876543210 )" at bounding box center [353, 298] width 595 height 315
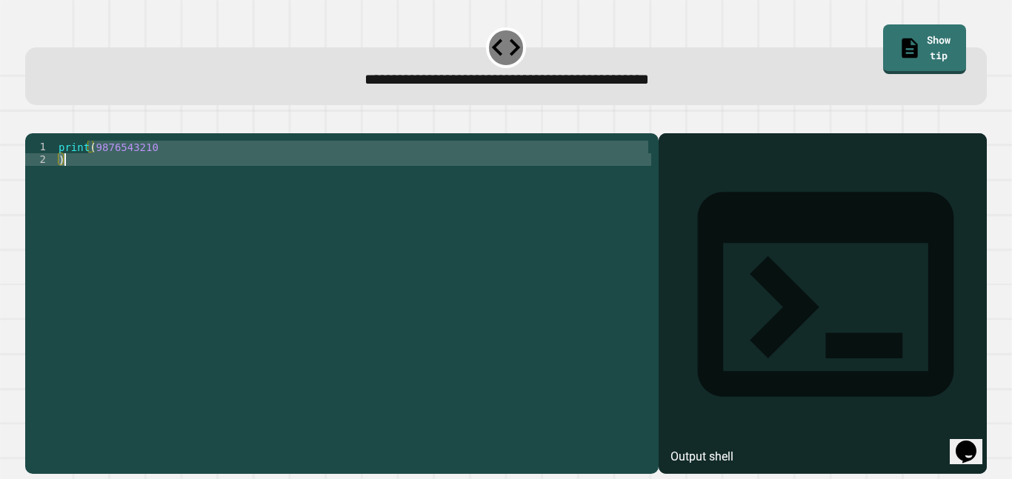
click at [170, 175] on div "print ( 9876543210 )" at bounding box center [353, 298] width 595 height 315
click at [170, 175] on div "print ( 9876543210 )" at bounding box center [353, 286] width 595 height 290
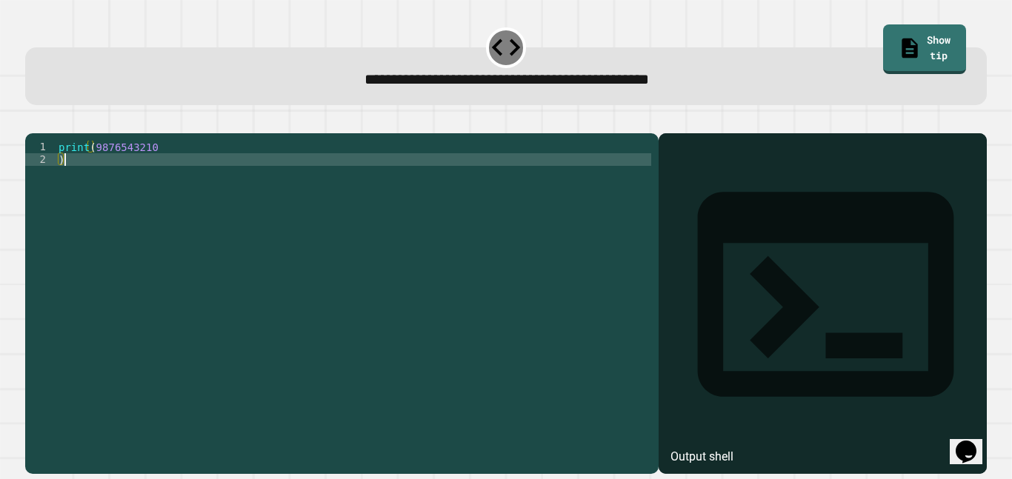
click at [33, 121] on icon "button" at bounding box center [33, 121] width 0 height 0
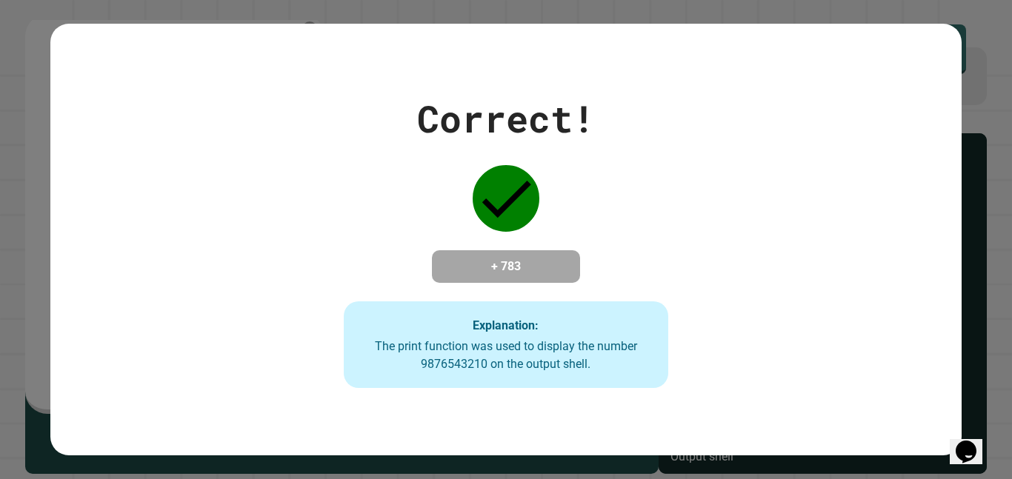
click at [504, 229] on div "Correct! + 783 Explanation: The print function was used to display the number 9…" at bounding box center [505, 240] width 464 height 298
click at [553, 27] on div "Correct! + 783 Explanation: The print function was used to display the number 9…" at bounding box center [505, 239] width 910 height 431
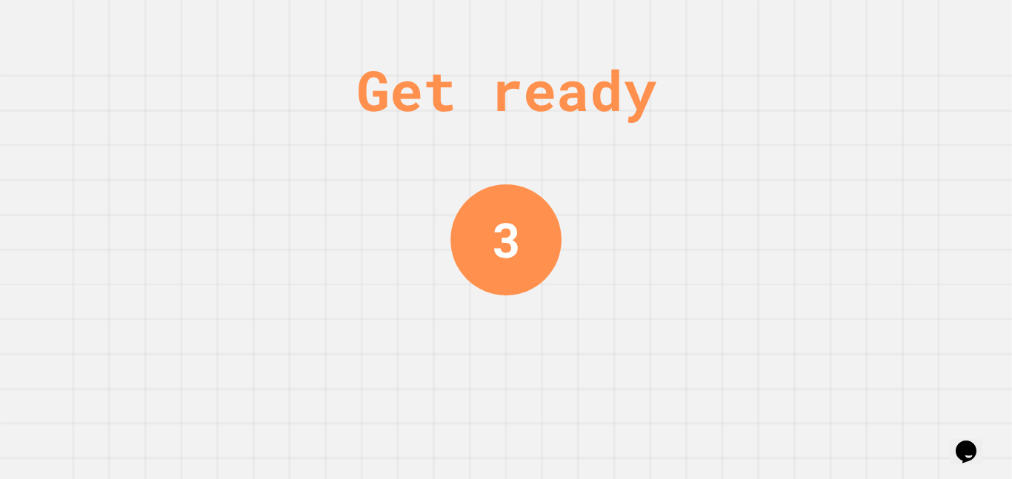
click at [764, 136] on div "Get ready 3" at bounding box center [506, 239] width 1012 height 479
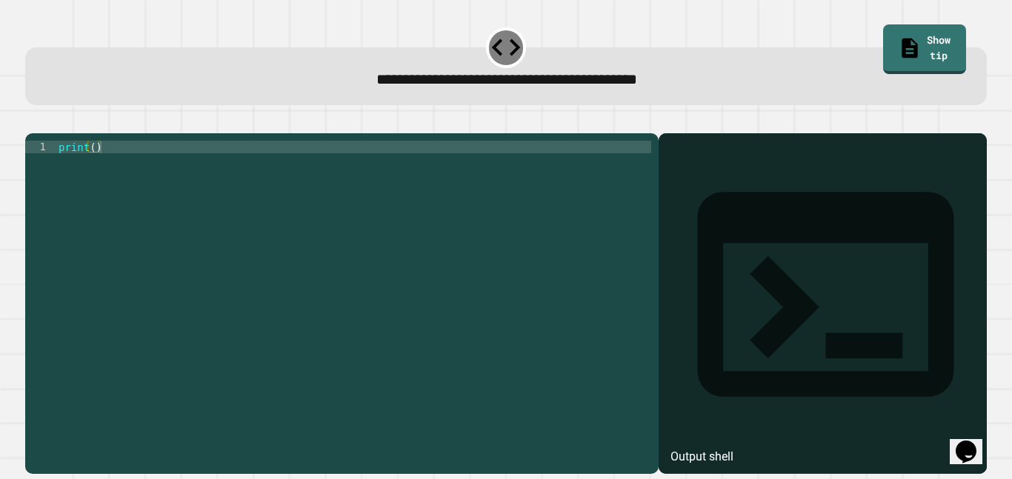
click at [95, 164] on div "print ( )" at bounding box center [353, 298] width 595 height 315
type textarea "**********"
click at [33, 121] on icon "button" at bounding box center [33, 121] width 0 height 0
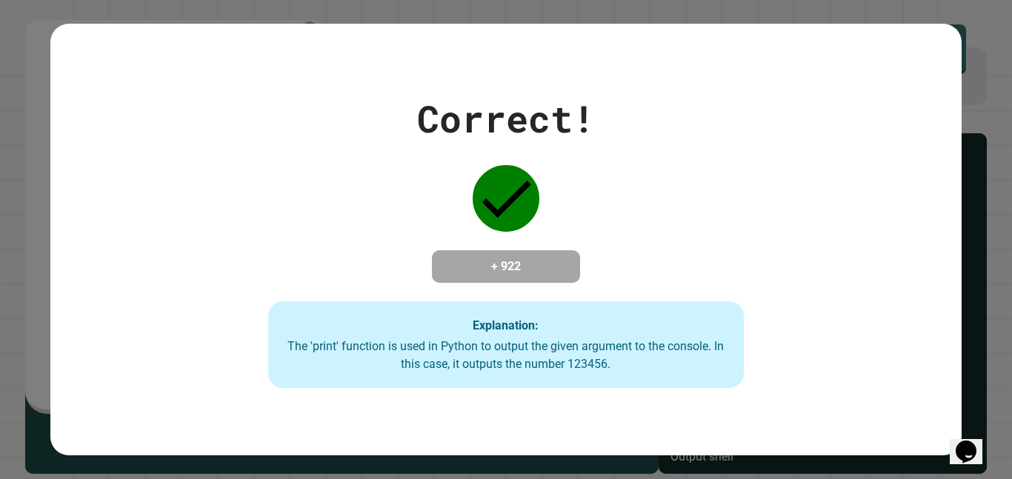
click at [446, 147] on div "Correct! + 922 Explanation: The 'print' function is used in Python to output th…" at bounding box center [506, 240] width 678 height 298
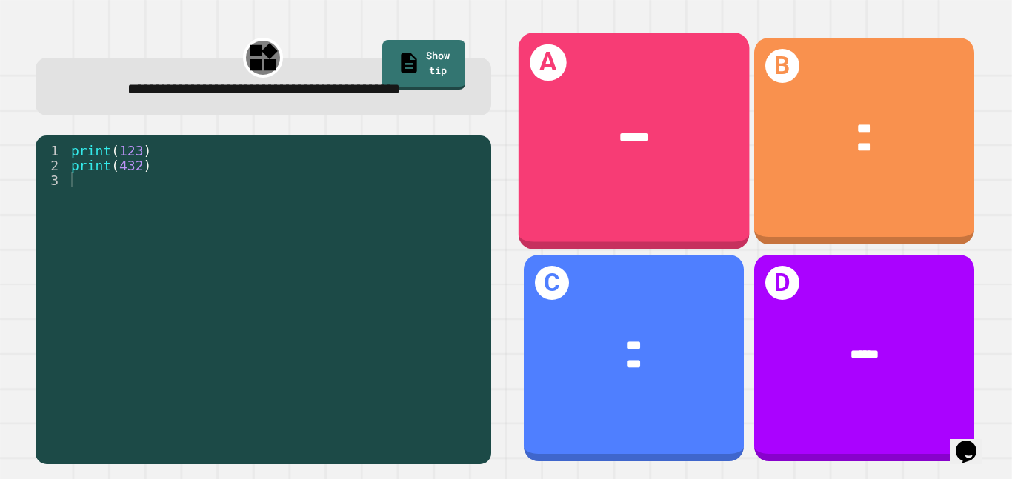
click at [620, 107] on div "******" at bounding box center [633, 137] width 231 height 70
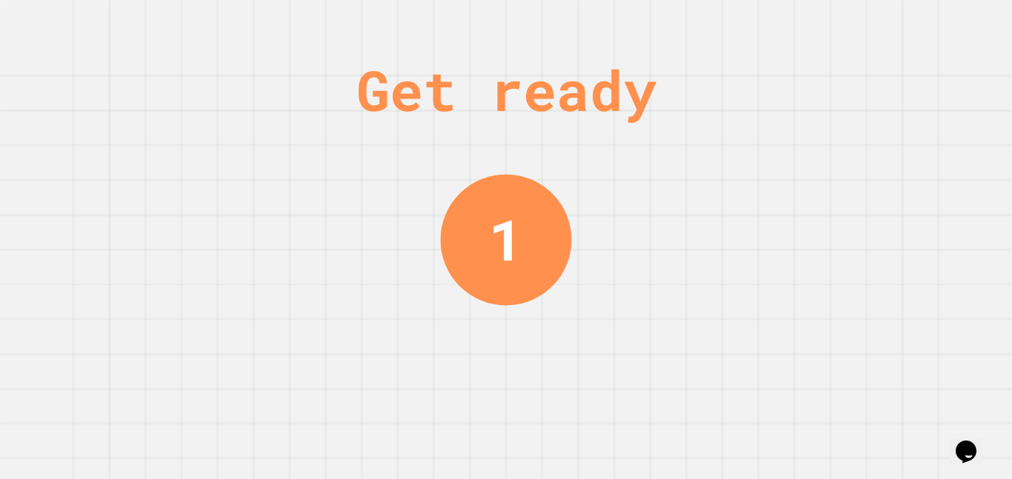
click at [297, 146] on div "Get ready 1" at bounding box center [506, 239] width 1012 height 479
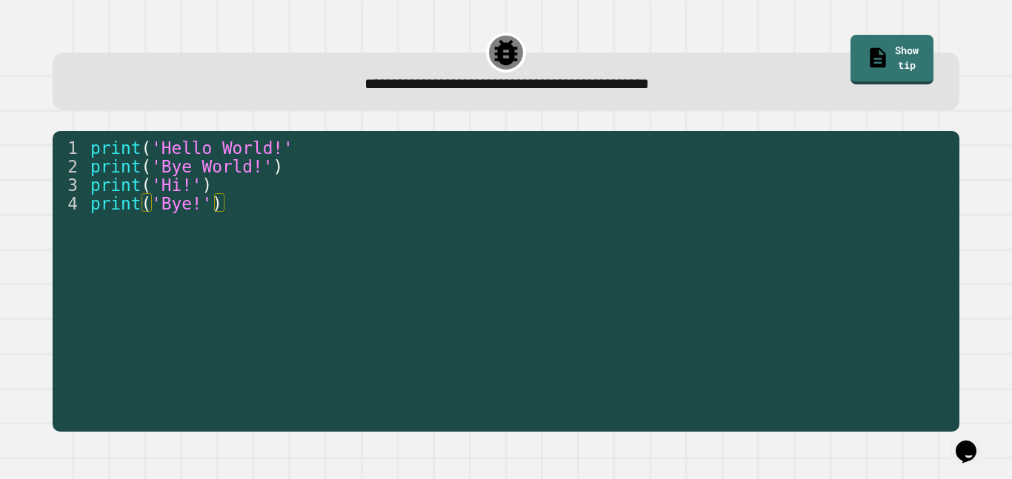
click at [236, 217] on div "print ( 'Hello World!' print ( 'Bye World!' ) print ( 'Hi!' ) print ( 'Bye!' )" at bounding box center [519, 295] width 864 height 315
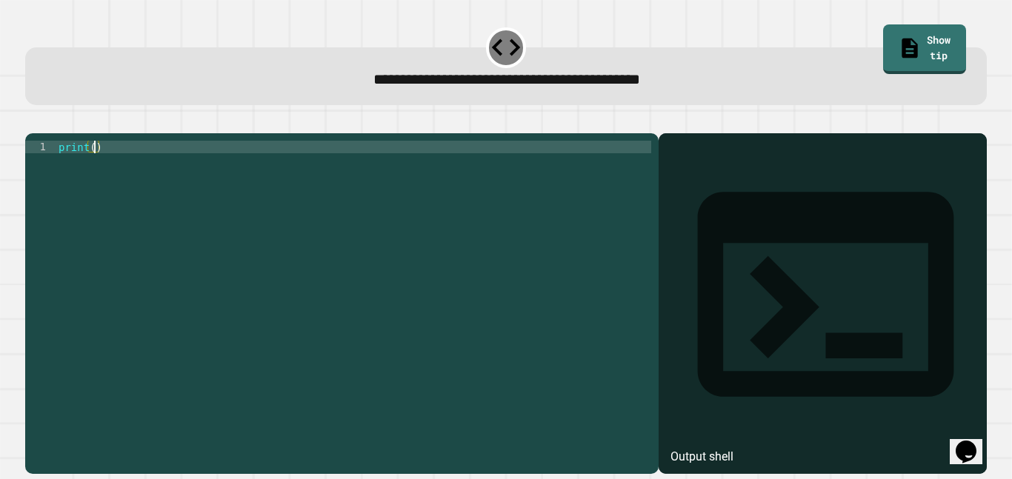
click at [95, 169] on div "print ( )" at bounding box center [353, 298] width 595 height 315
click at [33, 121] on button "button" at bounding box center [33, 121] width 0 height 0
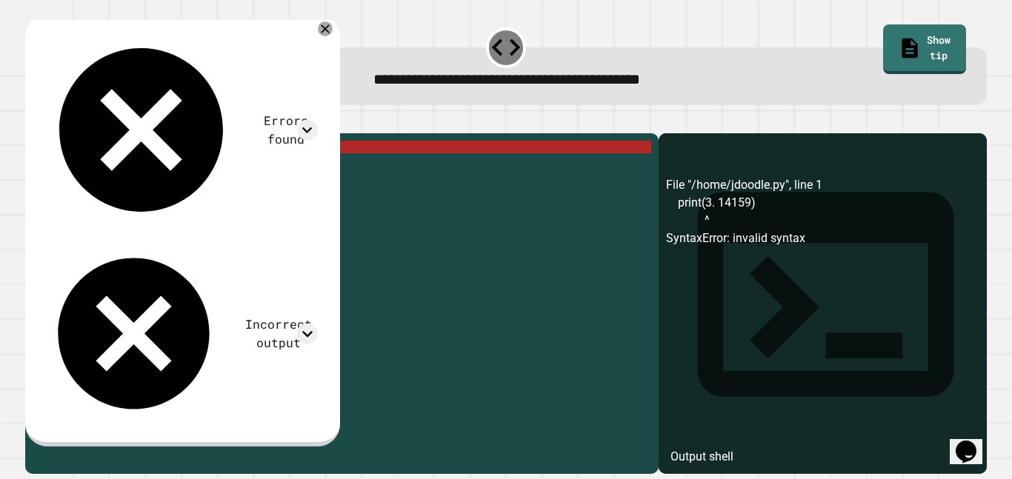
click at [111, 171] on div "print ( 3. 14159 )" at bounding box center [353, 298] width 595 height 315
type textarea "**********"
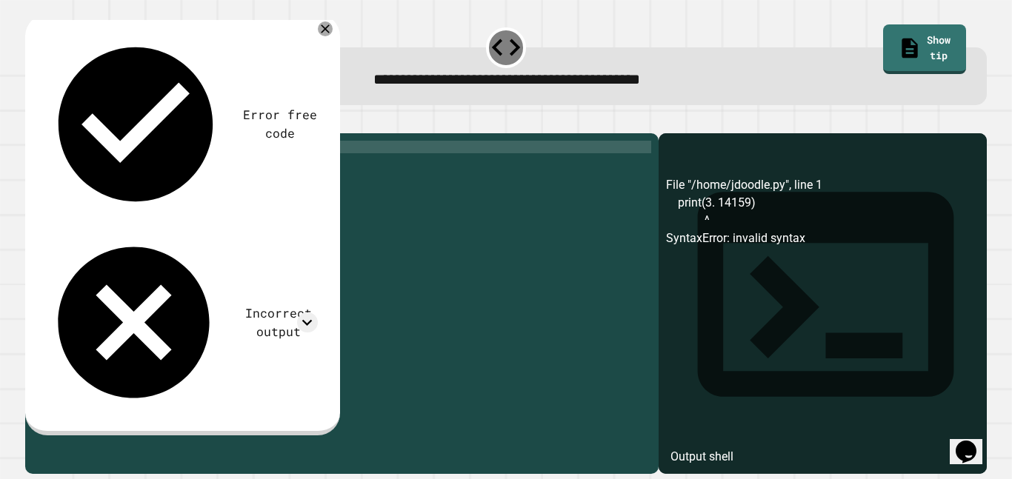
click at [33, 121] on icon "button" at bounding box center [33, 121] width 0 height 0
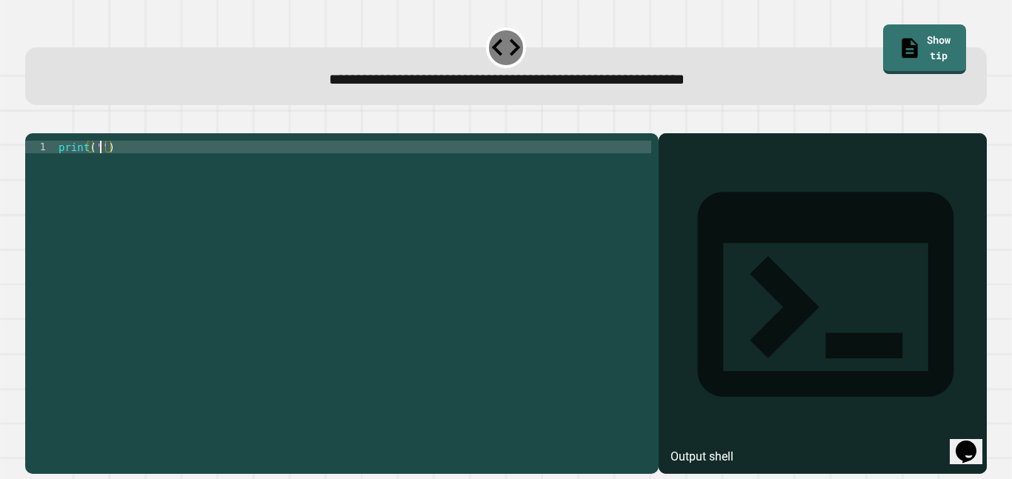
click at [101, 168] on div "print ( '' )" at bounding box center [353, 298] width 595 height 315
click at [47, 133] on icon "button" at bounding box center [43, 130] width 8 height 10
click at [50, 133] on div at bounding box center [505, 125] width 961 height 18
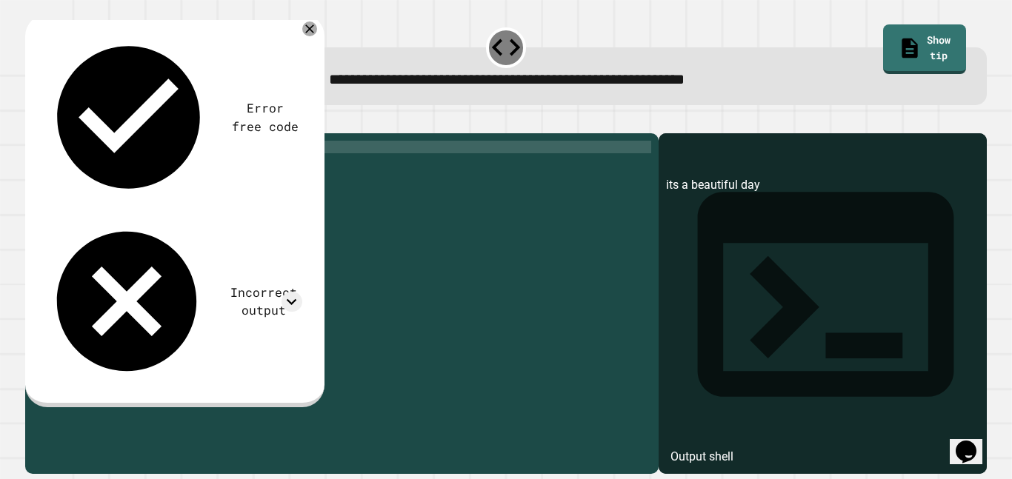
click at [101, 167] on div "print ( 'its a beautiful day' )" at bounding box center [353, 298] width 595 height 315
click at [224, 169] on div "print ( '' its a beautiful day ')" at bounding box center [353, 298] width 595 height 315
click at [33, 121] on icon "button" at bounding box center [33, 121] width 0 height 0
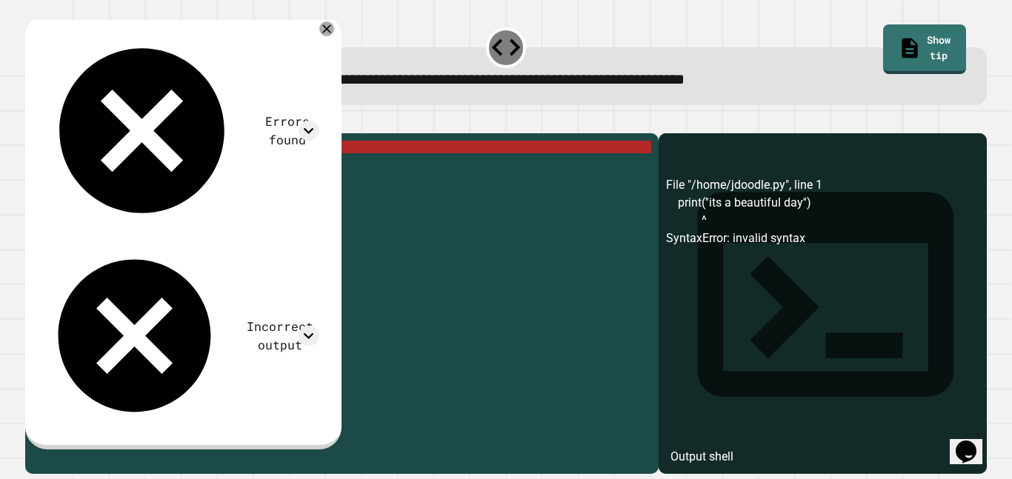
click at [228, 175] on div "print ( '' its a beautiful day '' )" at bounding box center [353, 298] width 595 height 315
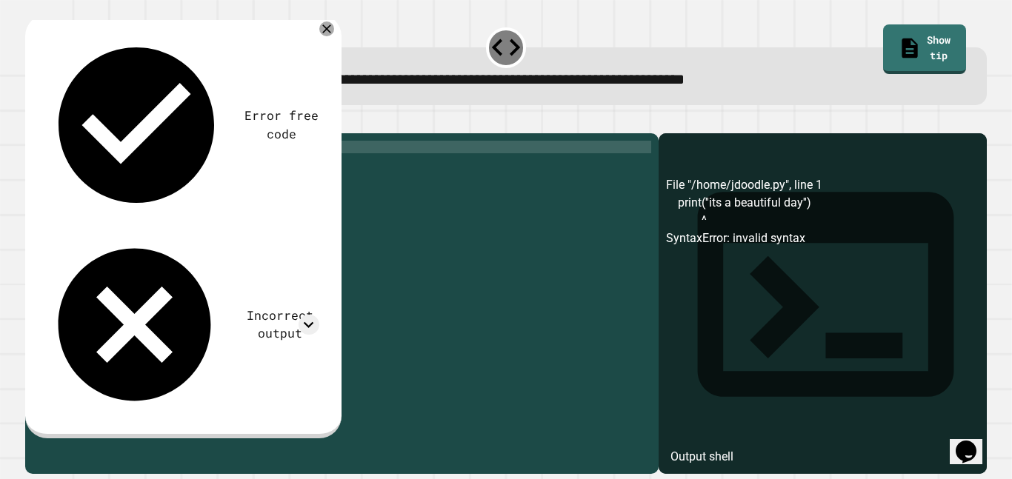
scroll to position [0, 21]
click at [101, 170] on div "print ( '' its a beautiful day ')" at bounding box center [353, 298] width 595 height 315
click at [33, 121] on icon "button" at bounding box center [33, 121] width 0 height 0
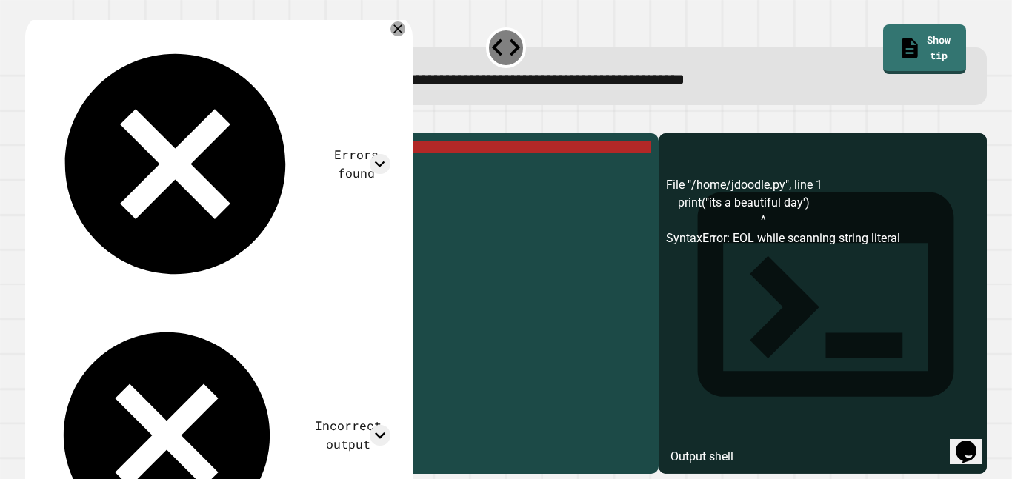
click at [362, 122] on div at bounding box center [505, 125] width 961 height 18
click at [404, 30] on icon at bounding box center [398, 29] width 18 height 18
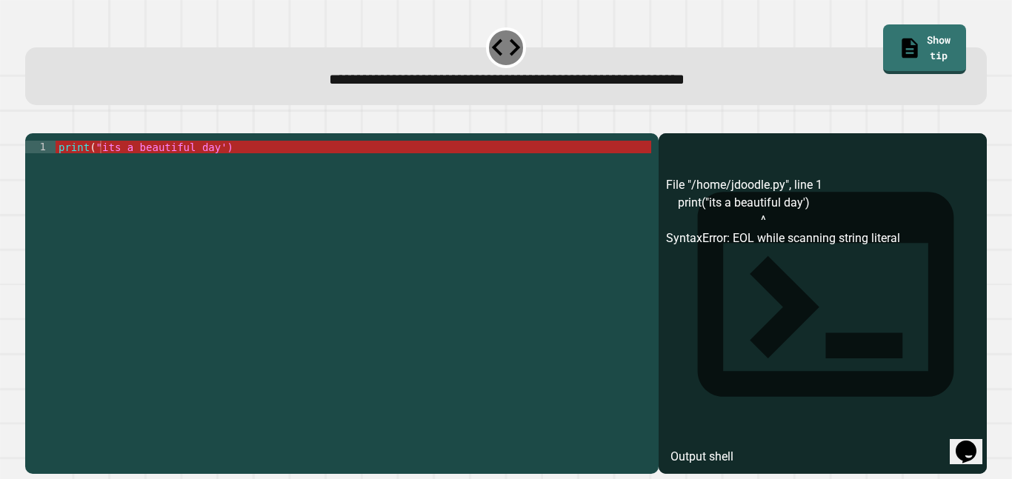
click at [110, 167] on div "print ( "its a beautiful day')" at bounding box center [353, 298] width 595 height 315
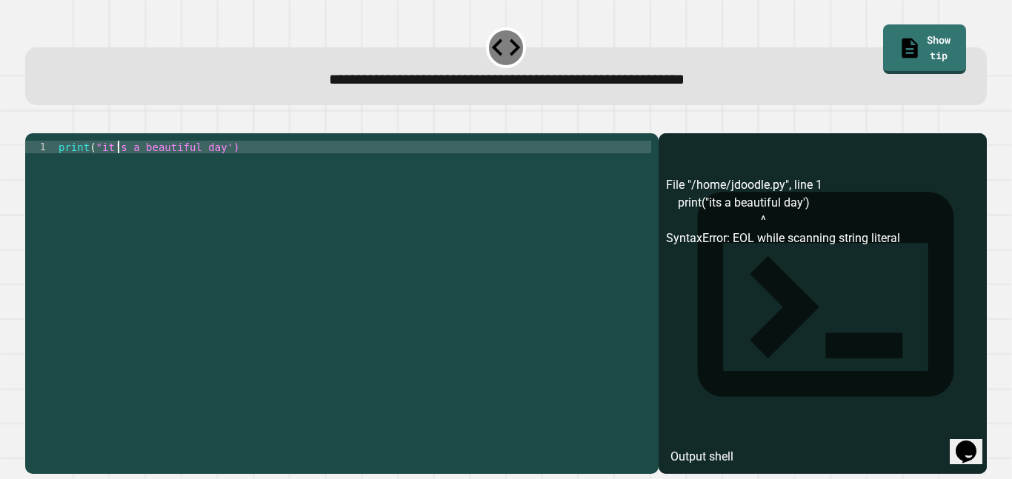
scroll to position [0, 8]
type textarea "**********"
click at [47, 130] on icon "button" at bounding box center [43, 130] width 8 height 10
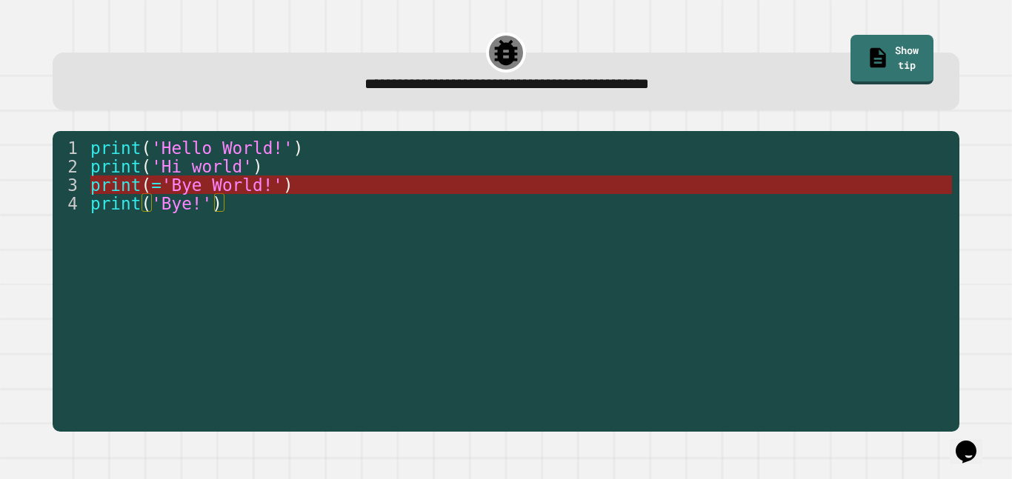
click at [240, 180] on span "'Bye World!'" at bounding box center [221, 185] width 121 height 19
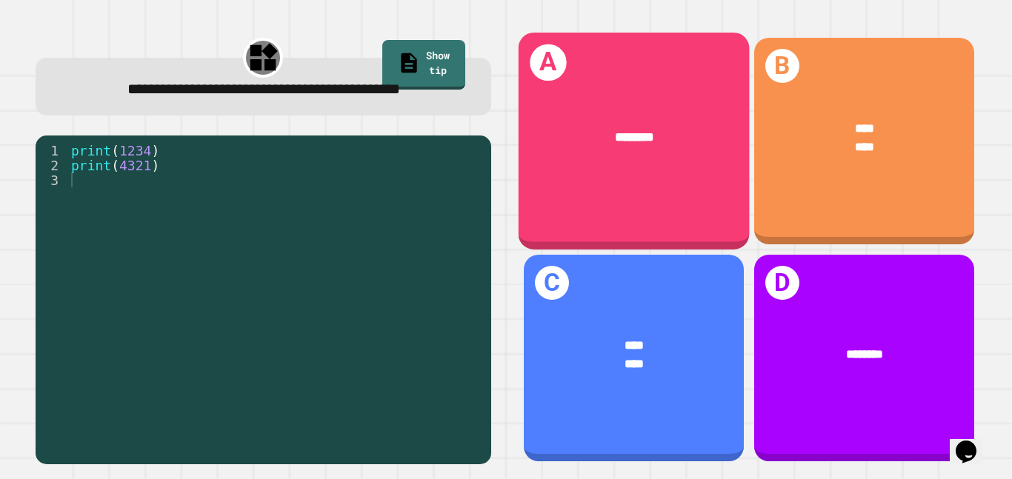
click at [704, 238] on div "A ********" at bounding box center [633, 141] width 231 height 217
